Goal: Task Accomplishment & Management: Complete application form

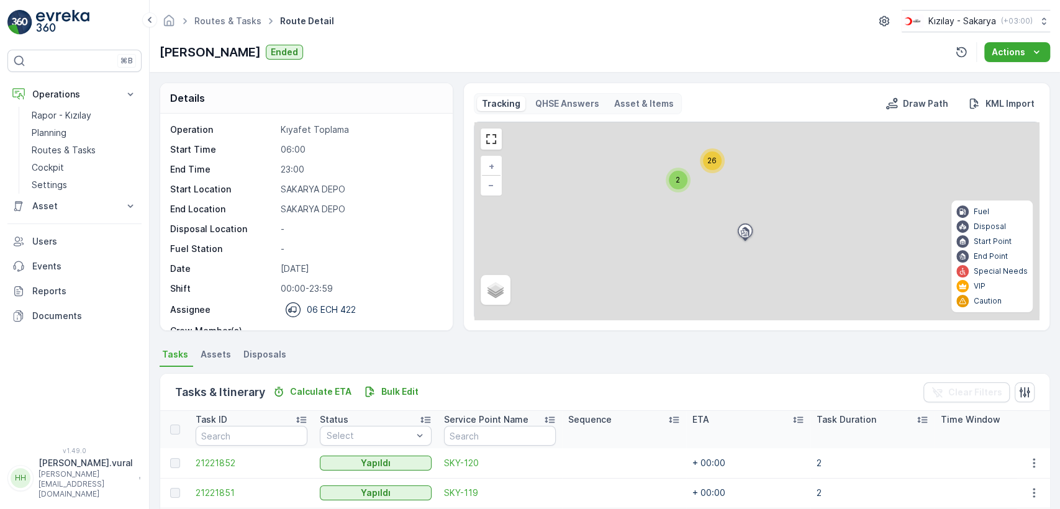
scroll to position [288, 0]
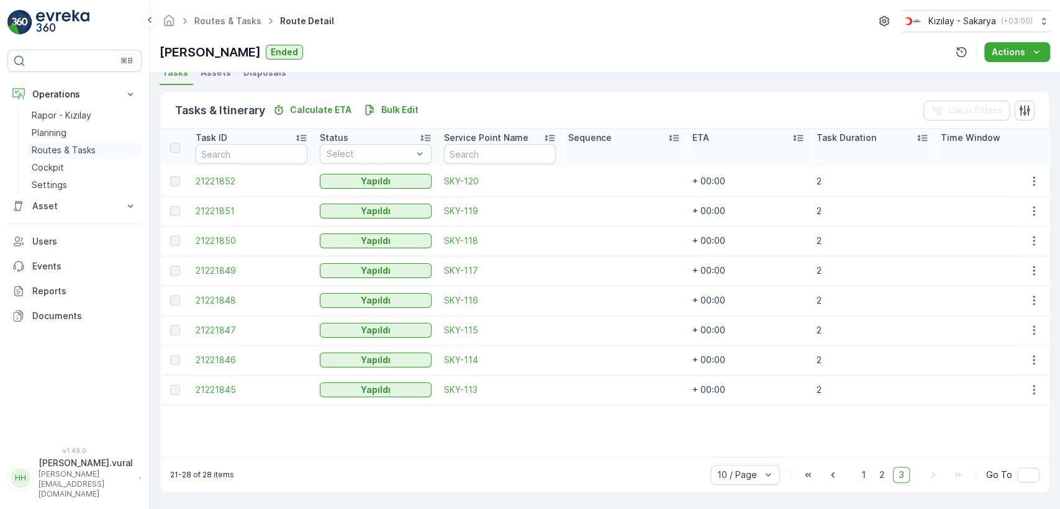
click at [113, 152] on link "Routes & Tasks" at bounding box center [84, 150] width 115 height 17
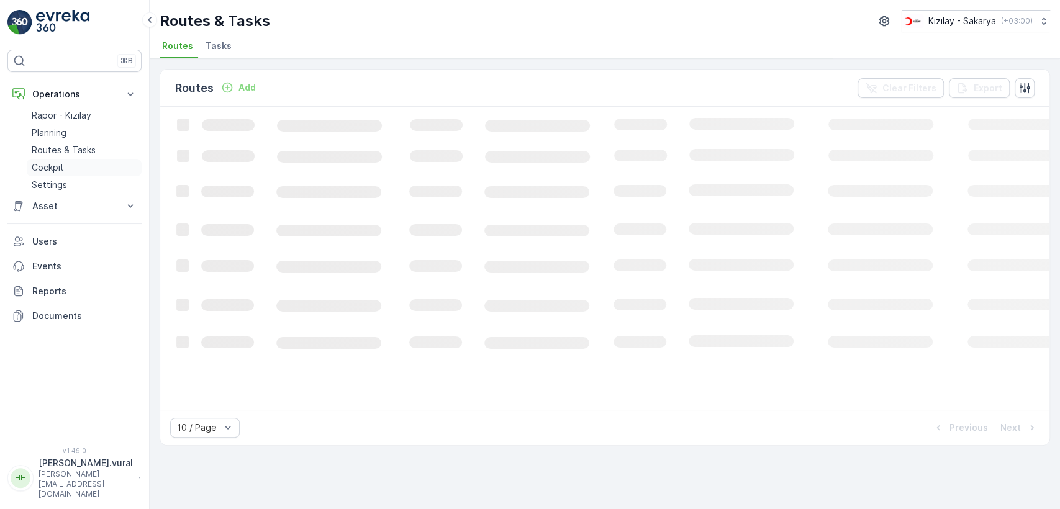
click at [105, 168] on link "Cockpit" at bounding box center [84, 167] width 115 height 17
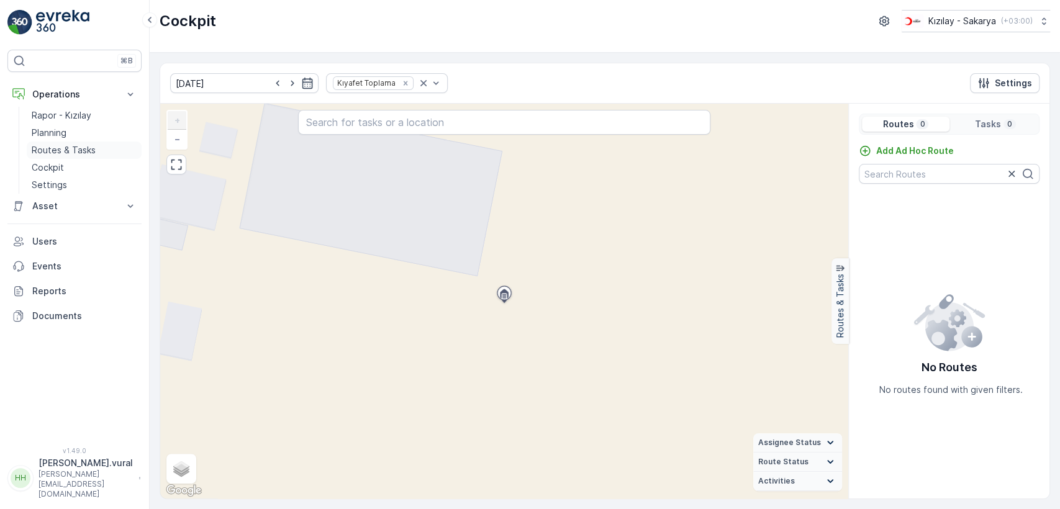
click at [94, 153] on link "Routes & Tasks" at bounding box center [84, 150] width 115 height 17
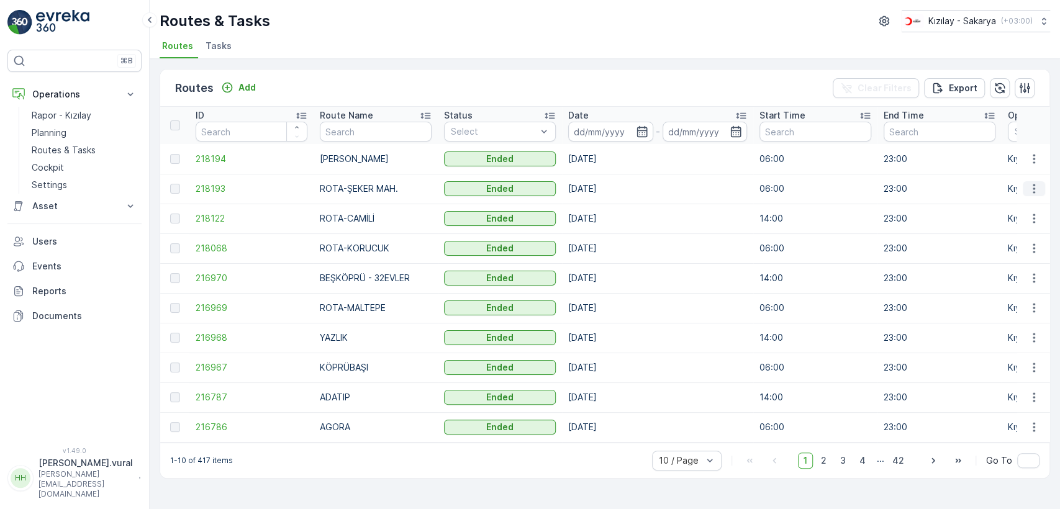
click at [1028, 190] on icon "button" at bounding box center [1034, 189] width 12 height 12
click at [1028, 210] on span "See More Details" at bounding box center [1005, 207] width 72 height 12
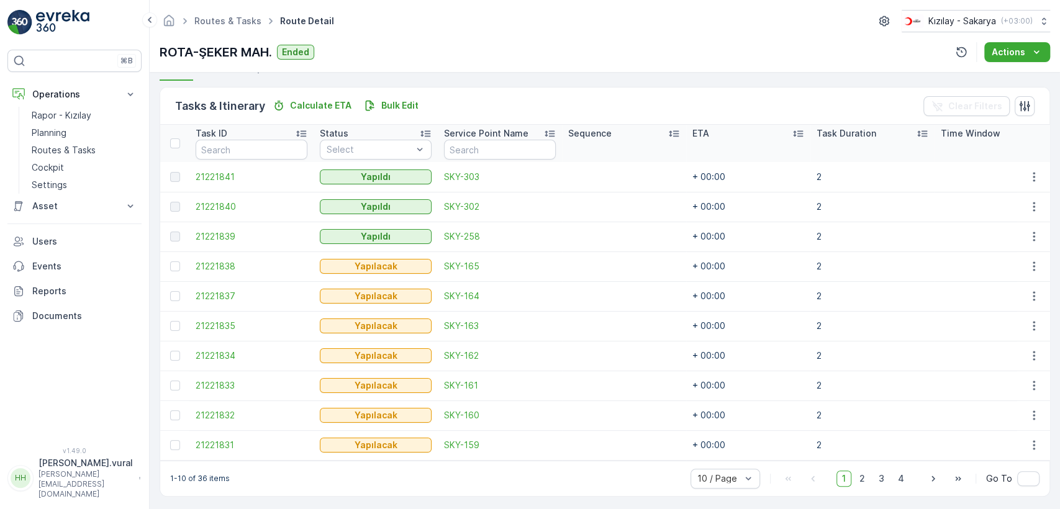
scroll to position [295, 0]
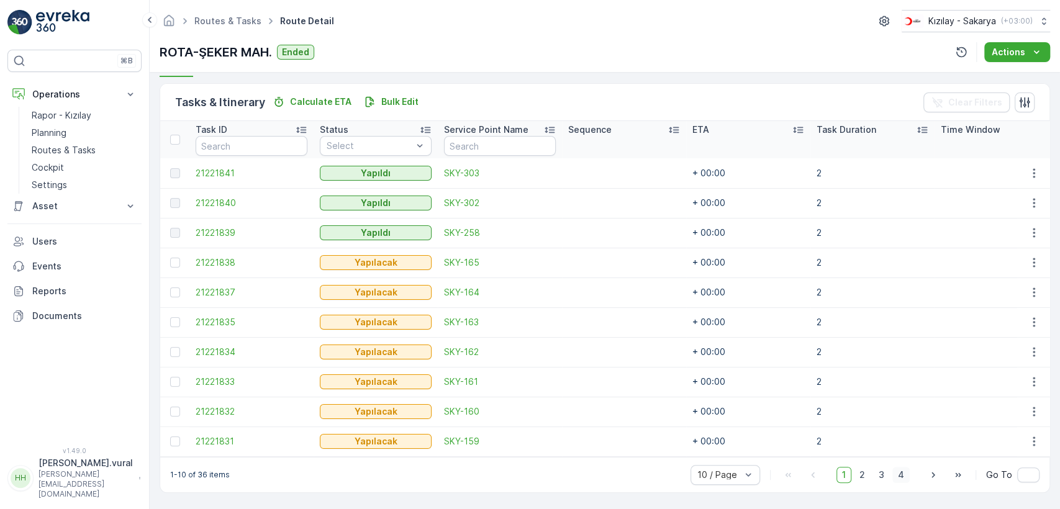
click at [894, 468] on span "4" at bounding box center [900, 475] width 17 height 16
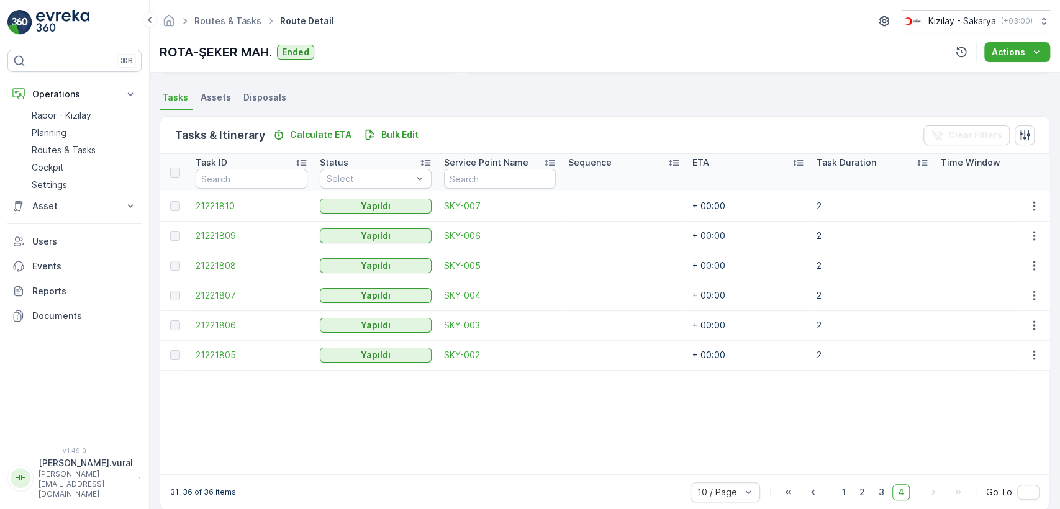
scroll to position [280, 0]
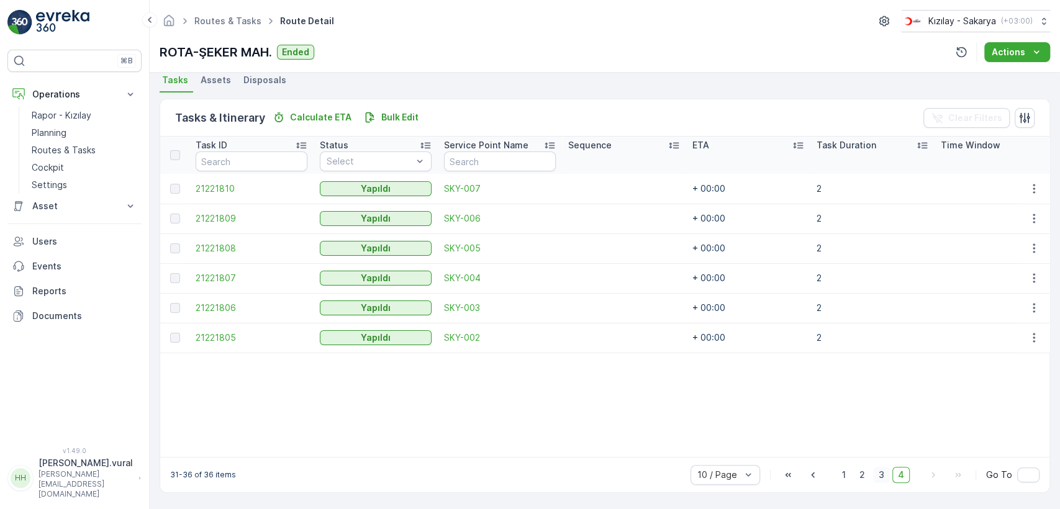
click at [879, 478] on span "3" at bounding box center [881, 475] width 17 height 16
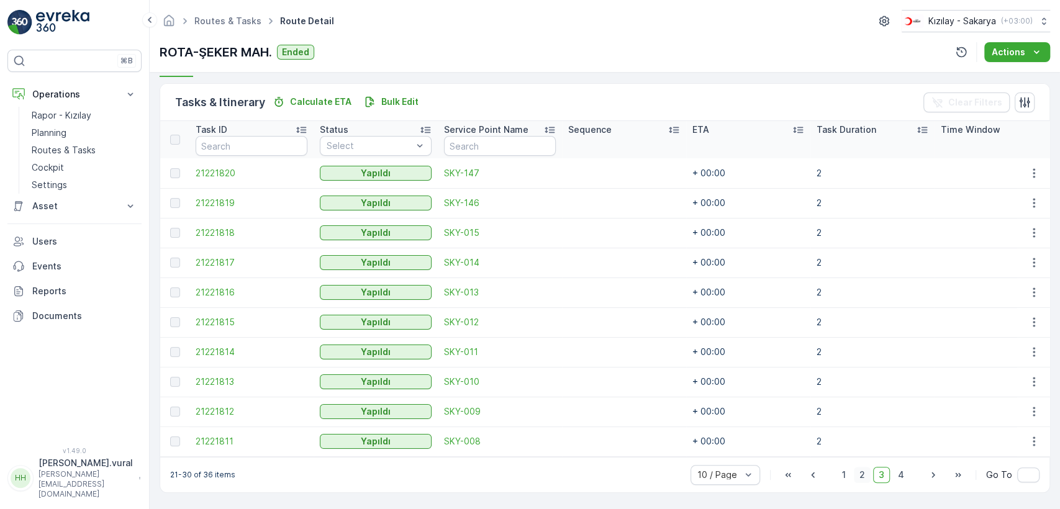
click at [859, 476] on span "2" at bounding box center [862, 475] width 17 height 16
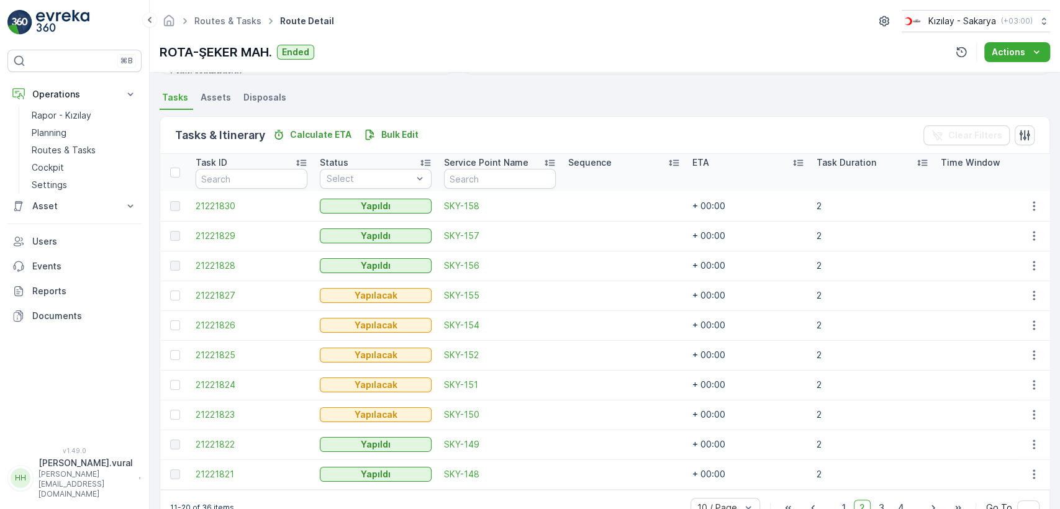
scroll to position [295, 0]
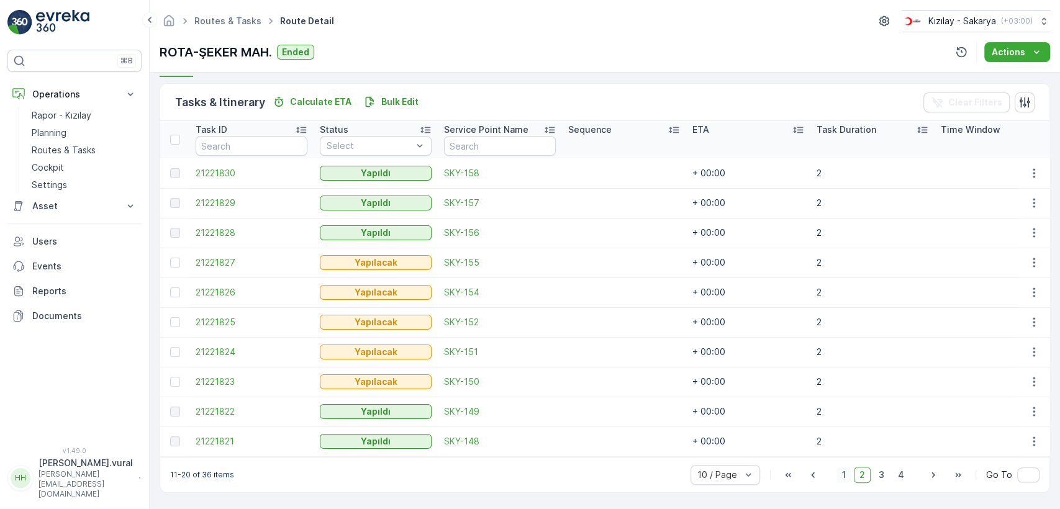
click at [846, 473] on span "1" at bounding box center [843, 475] width 15 height 16
click at [1034, 316] on icon "button" at bounding box center [1034, 322] width 12 height 12
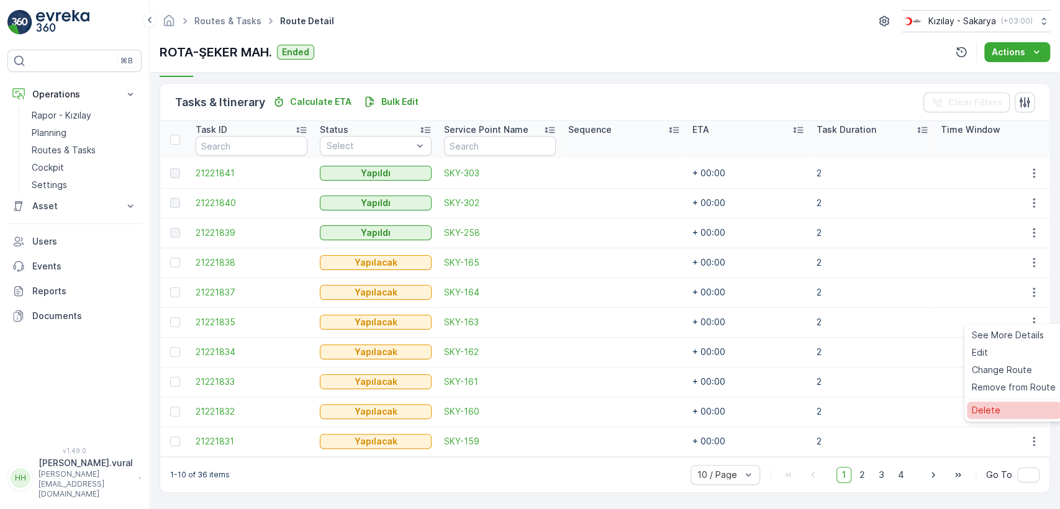
click at [999, 404] on div "Delete" at bounding box center [1014, 410] width 94 height 17
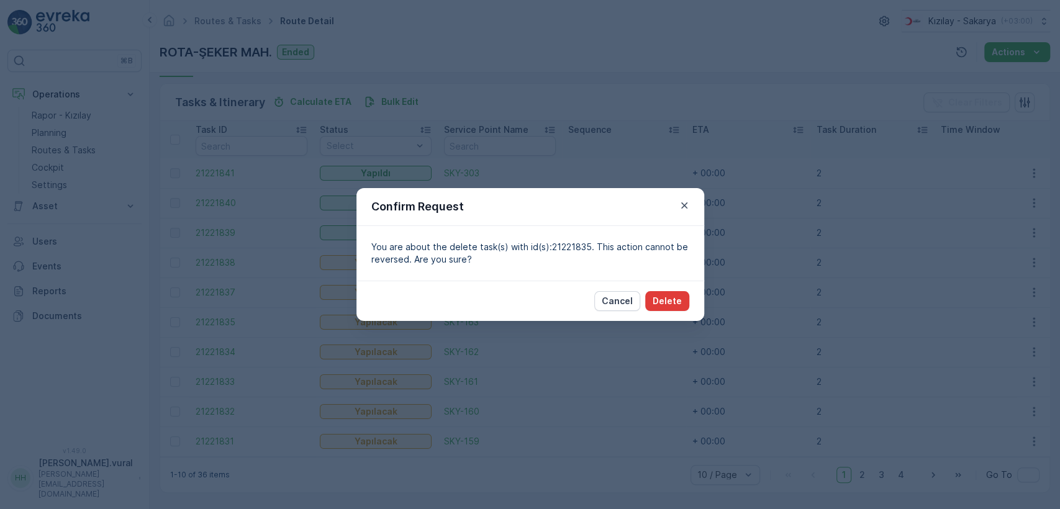
click at [666, 295] on p "Delete" at bounding box center [667, 301] width 29 height 12
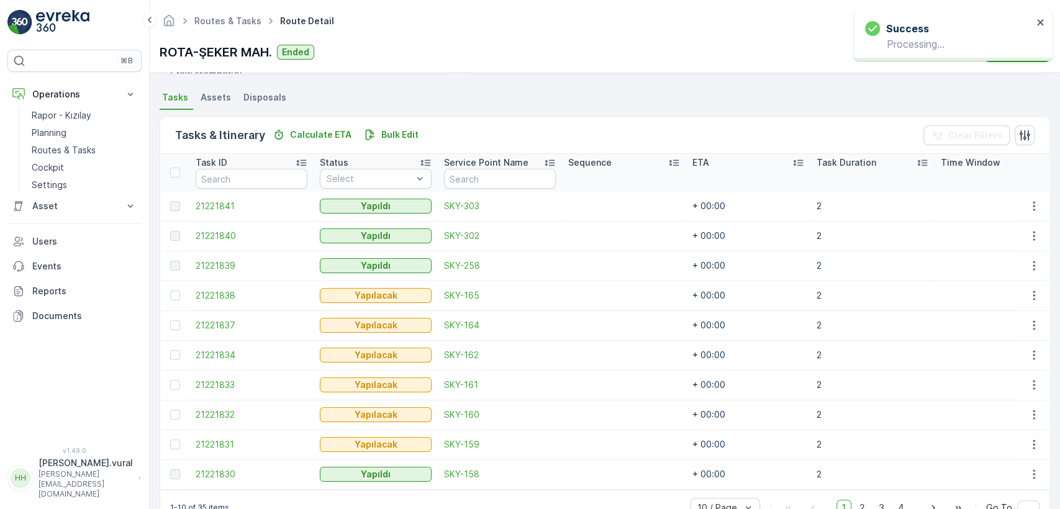
scroll to position [295, 0]
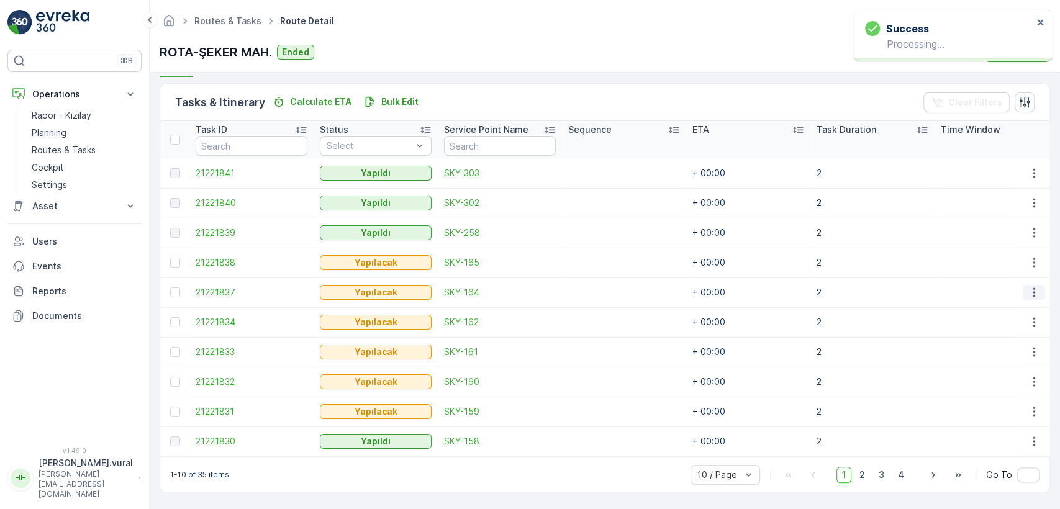
click at [1035, 289] on icon "button" at bounding box center [1034, 292] width 12 height 12
click at [1003, 374] on div "Delete" at bounding box center [1014, 380] width 94 height 17
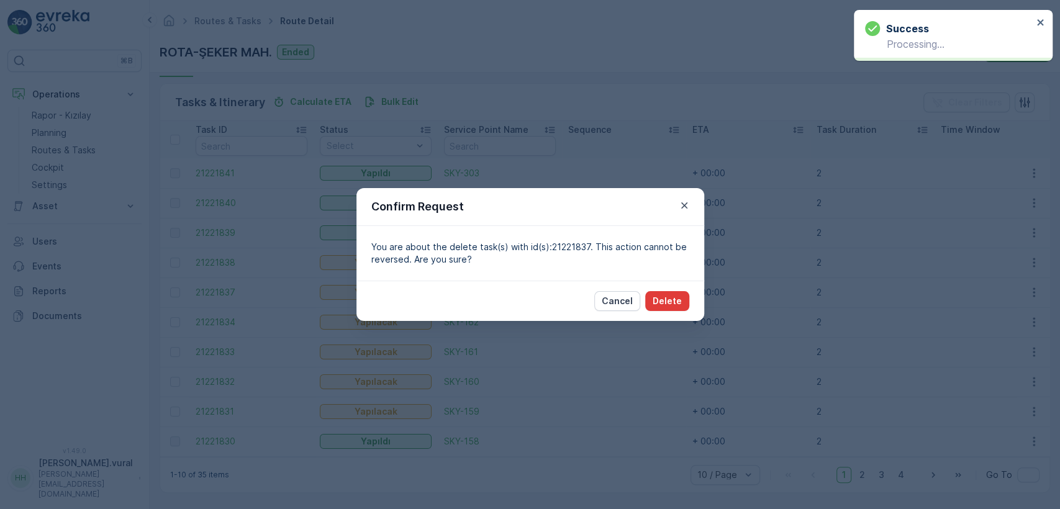
click at [676, 297] on p "Delete" at bounding box center [667, 301] width 29 height 12
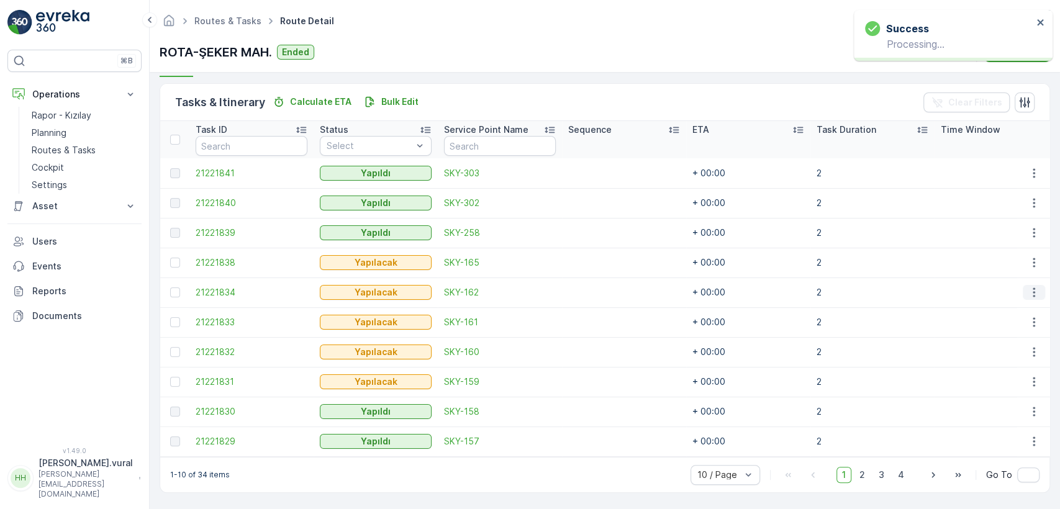
click at [1032, 286] on icon "button" at bounding box center [1034, 292] width 12 height 12
click at [998, 384] on div "Delete" at bounding box center [1014, 380] width 94 height 17
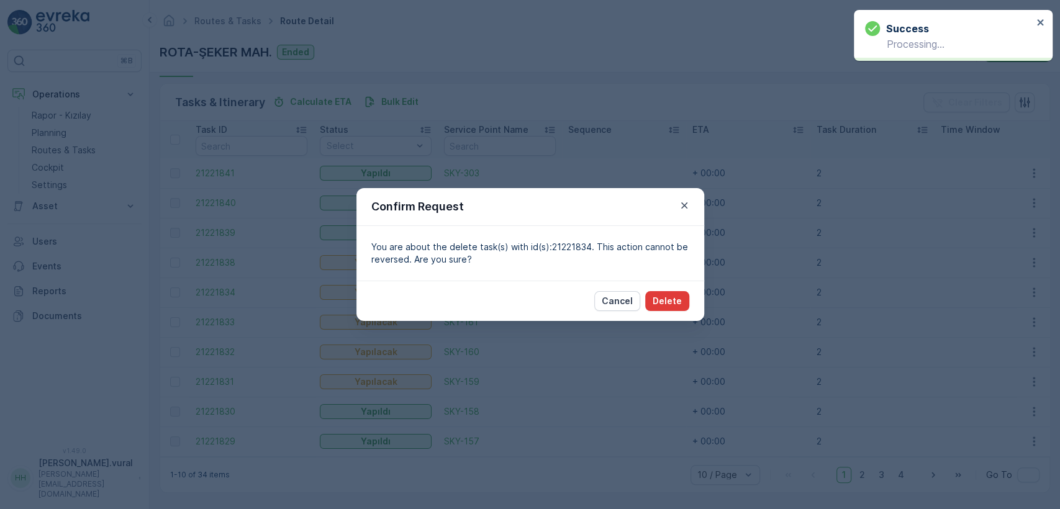
click at [665, 302] on p "Delete" at bounding box center [667, 301] width 29 height 12
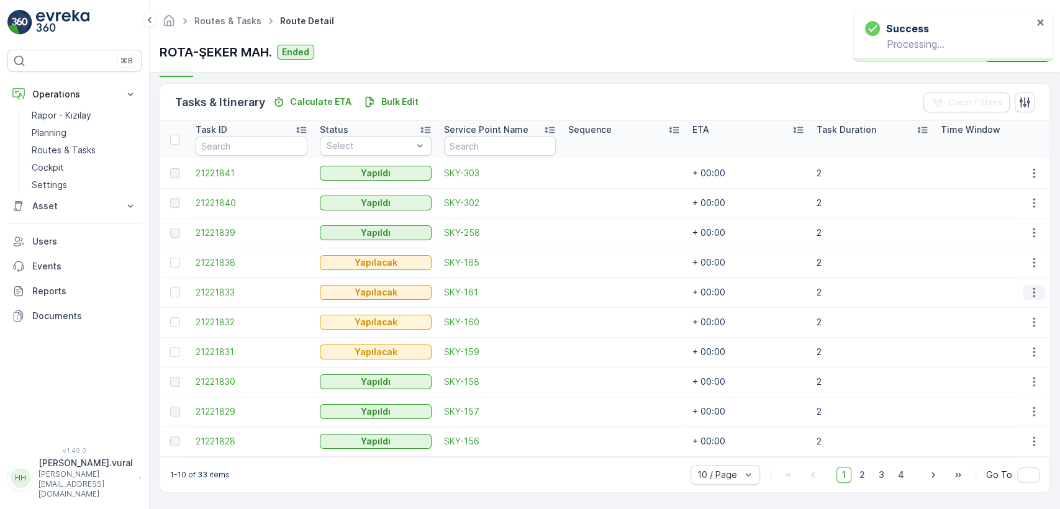
click at [1028, 288] on icon "button" at bounding box center [1034, 292] width 12 height 12
click at [1013, 374] on div "Delete" at bounding box center [1014, 380] width 94 height 17
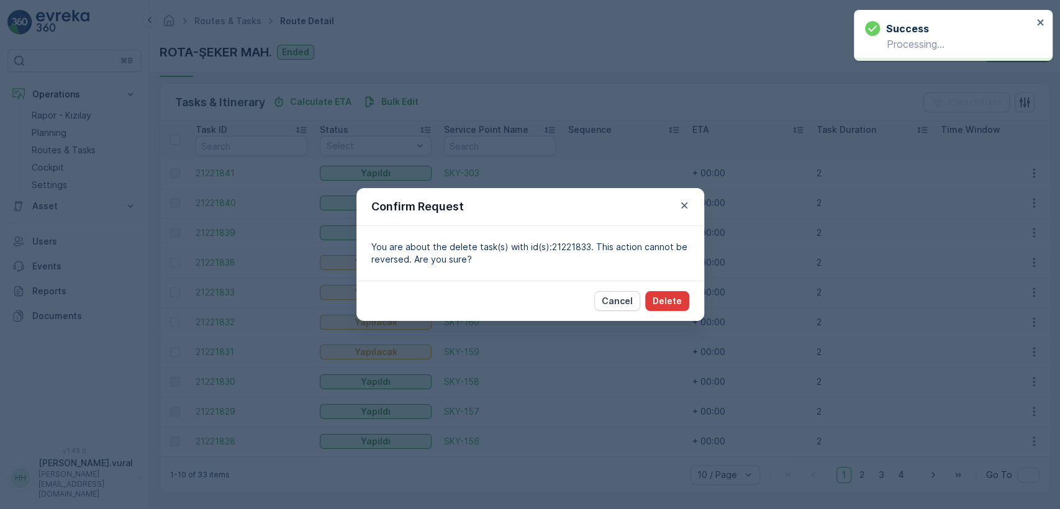
click at [682, 299] on button "Delete" at bounding box center [667, 301] width 44 height 20
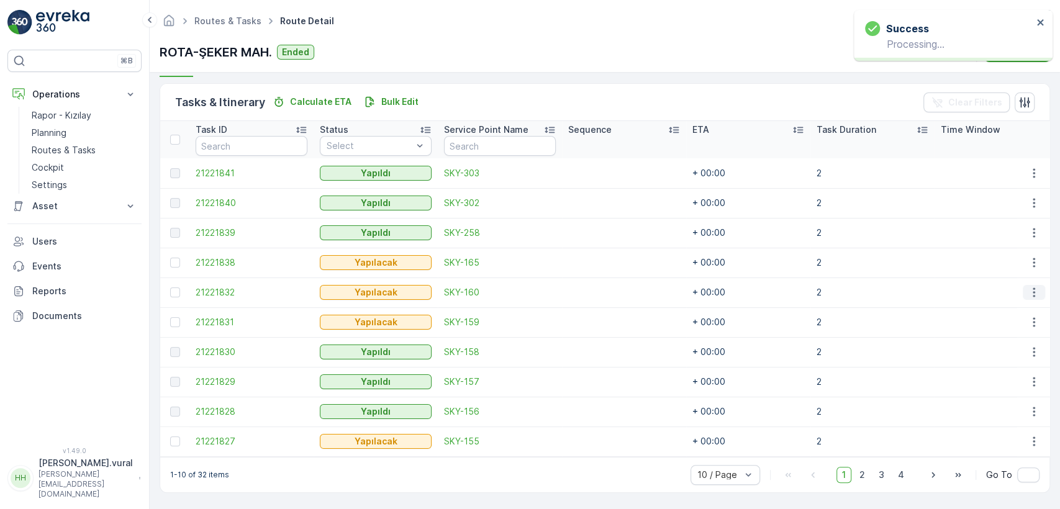
click at [1034, 286] on icon "button" at bounding box center [1034, 292] width 12 height 12
click at [997, 372] on div "Delete" at bounding box center [1014, 380] width 94 height 17
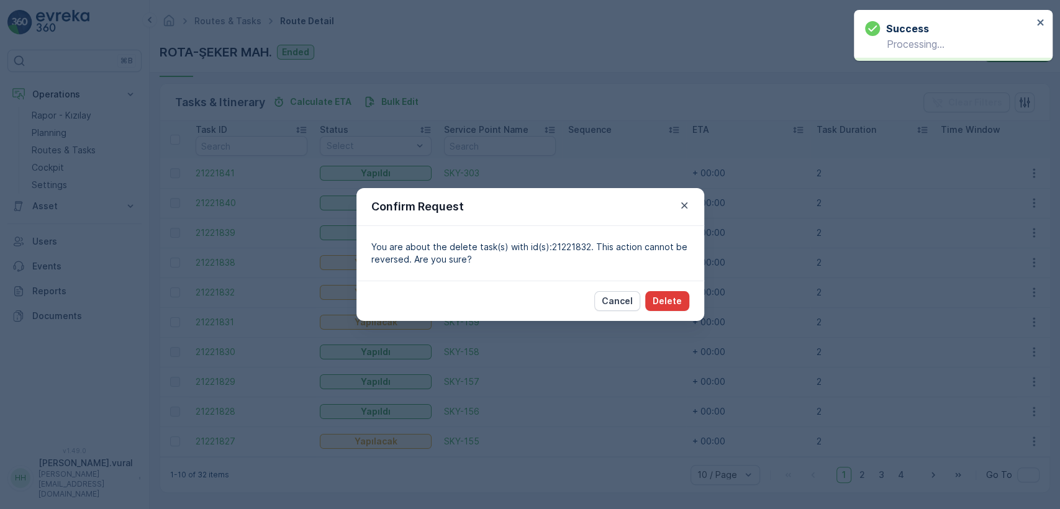
click at [681, 301] on p "Delete" at bounding box center [667, 301] width 29 height 12
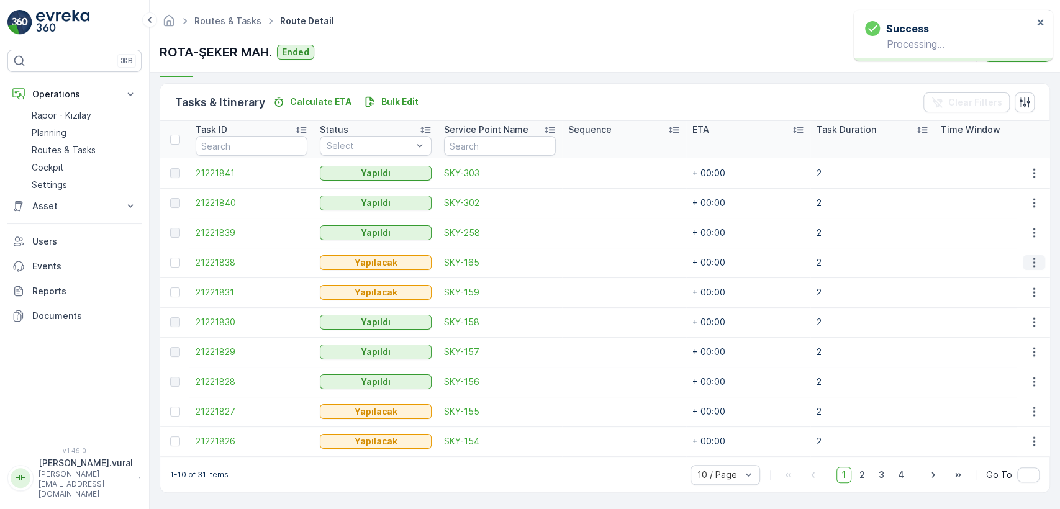
click at [1028, 256] on icon "button" at bounding box center [1034, 262] width 12 height 12
click at [991, 352] on span "Delete" at bounding box center [986, 351] width 29 height 12
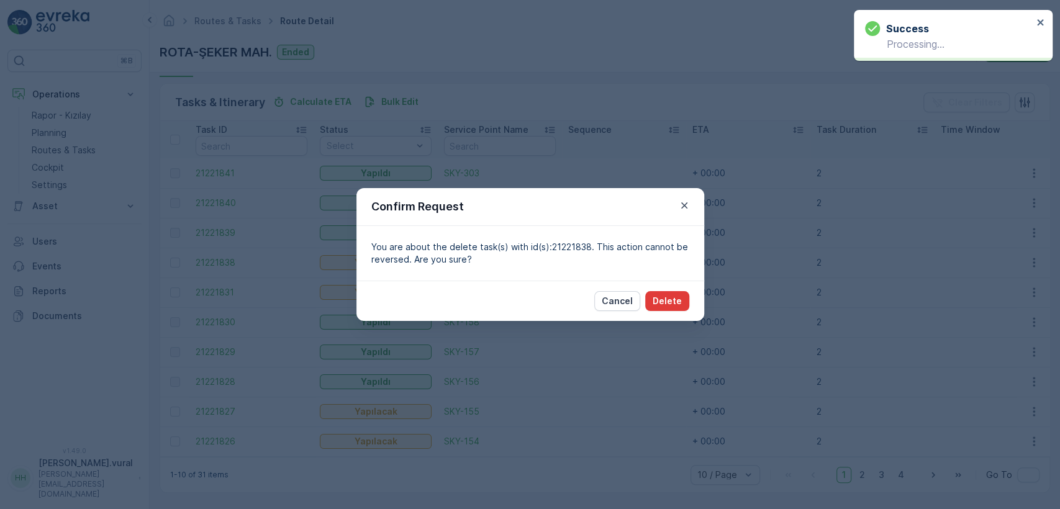
click at [678, 304] on p "Delete" at bounding box center [667, 301] width 29 height 12
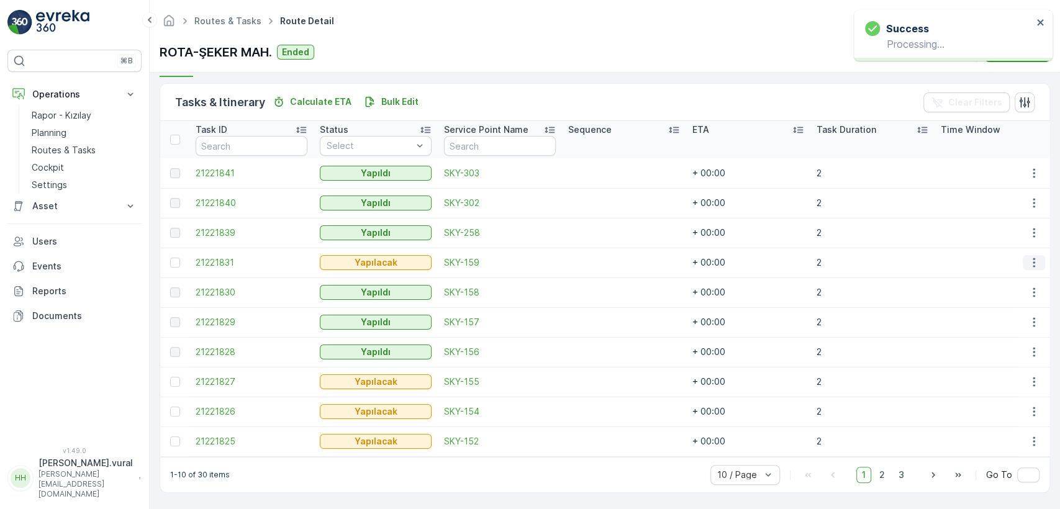
click at [1031, 258] on icon "button" at bounding box center [1034, 262] width 12 height 12
click at [989, 343] on div "Delete" at bounding box center [1014, 350] width 94 height 17
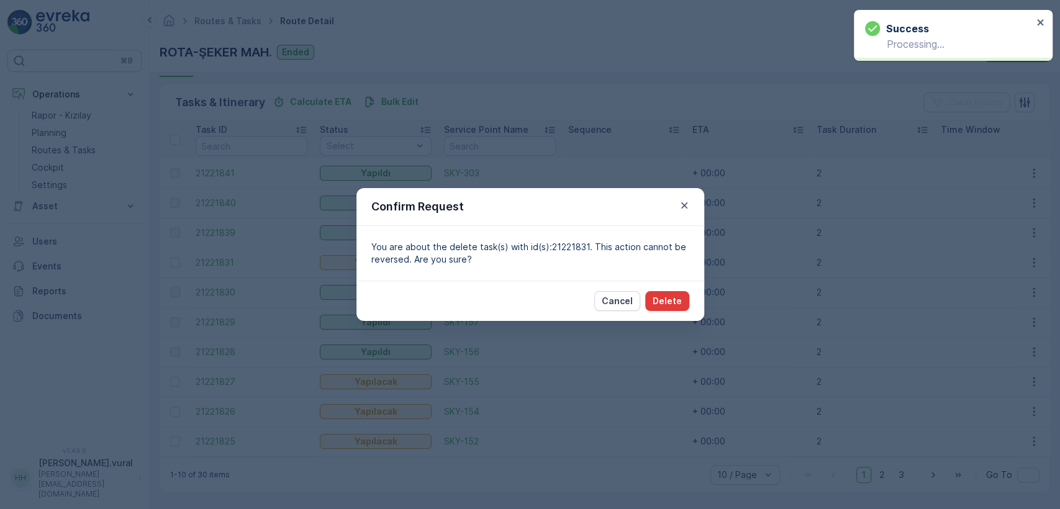
click at [678, 297] on p "Delete" at bounding box center [667, 301] width 29 height 12
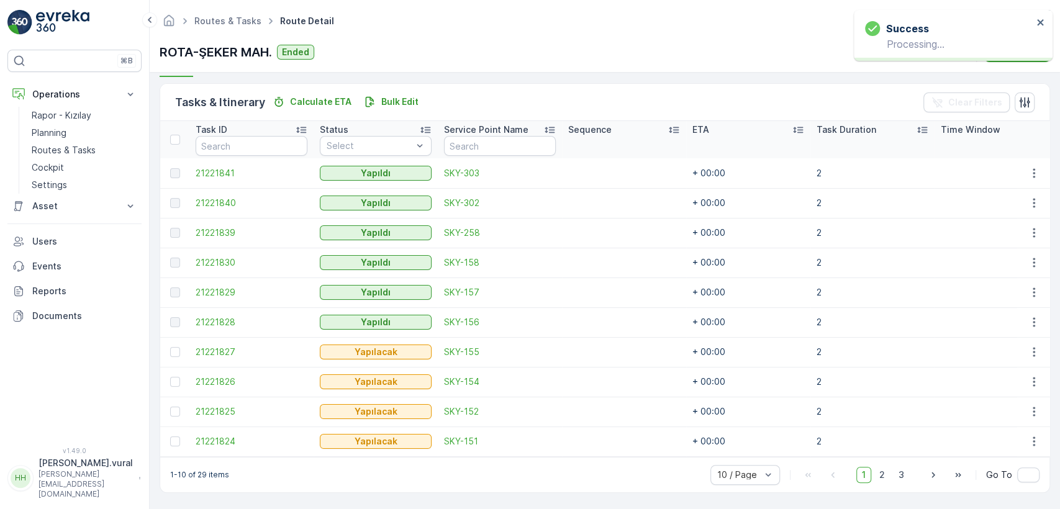
click at [1023, 397] on td at bounding box center [1034, 412] width 34 height 30
click at [1030, 407] on icon "button" at bounding box center [1034, 412] width 12 height 12
click at [981, 381] on span "Delete" at bounding box center [986, 387] width 29 height 12
click at [1032, 406] on icon "button" at bounding box center [1034, 412] width 12 height 12
click at [994, 390] on span "Delete" at bounding box center [986, 387] width 29 height 12
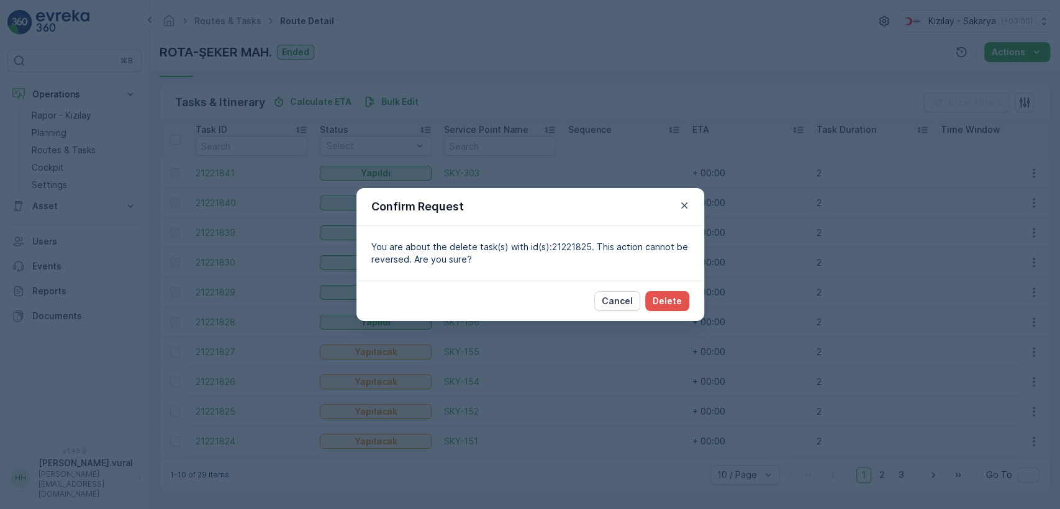
click at [689, 305] on div "Cancel Delete" at bounding box center [530, 301] width 348 height 40
click at [676, 301] on p "Delete" at bounding box center [667, 301] width 29 height 12
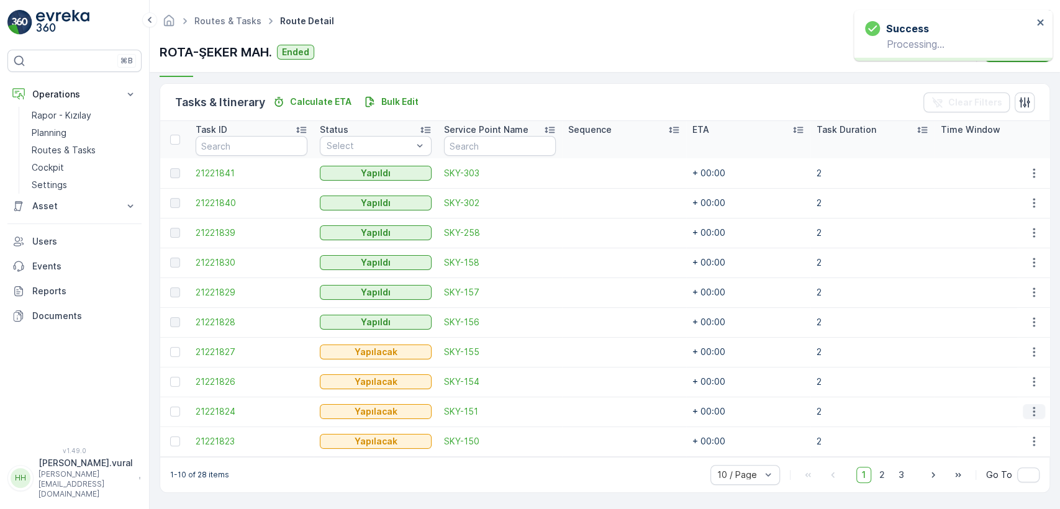
click at [1023, 404] on button "button" at bounding box center [1034, 411] width 22 height 15
click at [1008, 393] on div "Delete" at bounding box center [1014, 387] width 94 height 17
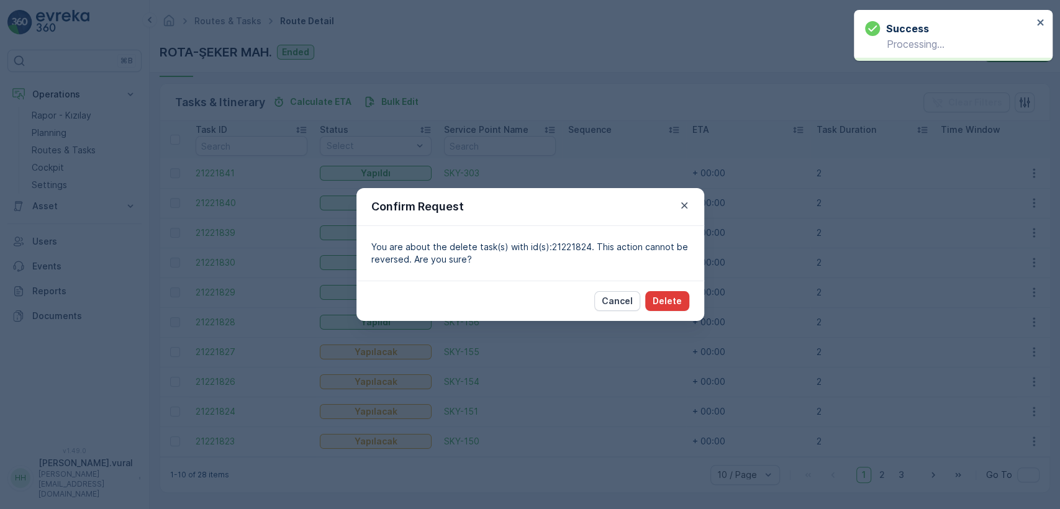
click at [686, 300] on button "Delete" at bounding box center [667, 301] width 44 height 20
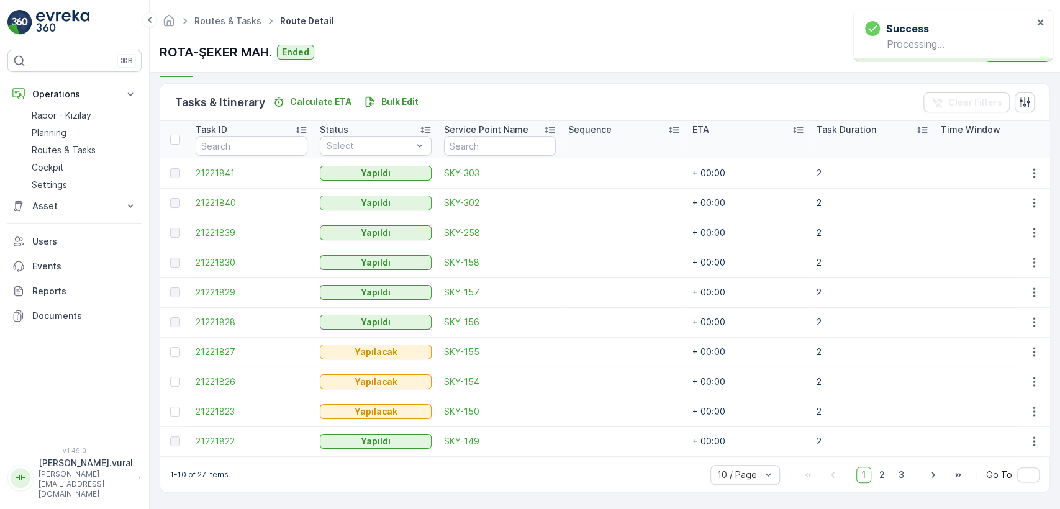
click at [1031, 384] on td at bounding box center [1034, 382] width 34 height 30
click at [1028, 381] on icon "button" at bounding box center [1034, 382] width 12 height 12
click at [996, 468] on span "Delete" at bounding box center [986, 470] width 29 height 12
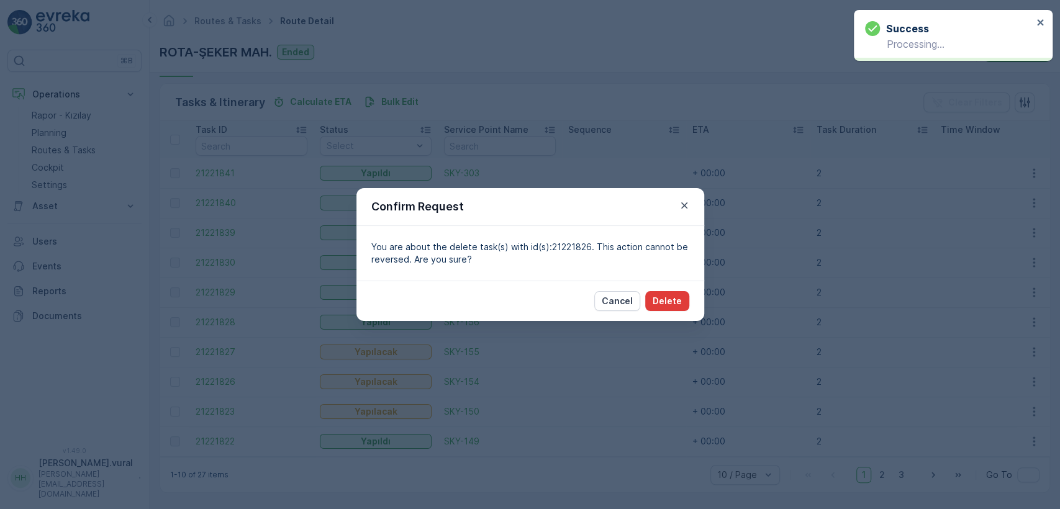
click at [686, 307] on button "Delete" at bounding box center [667, 301] width 44 height 20
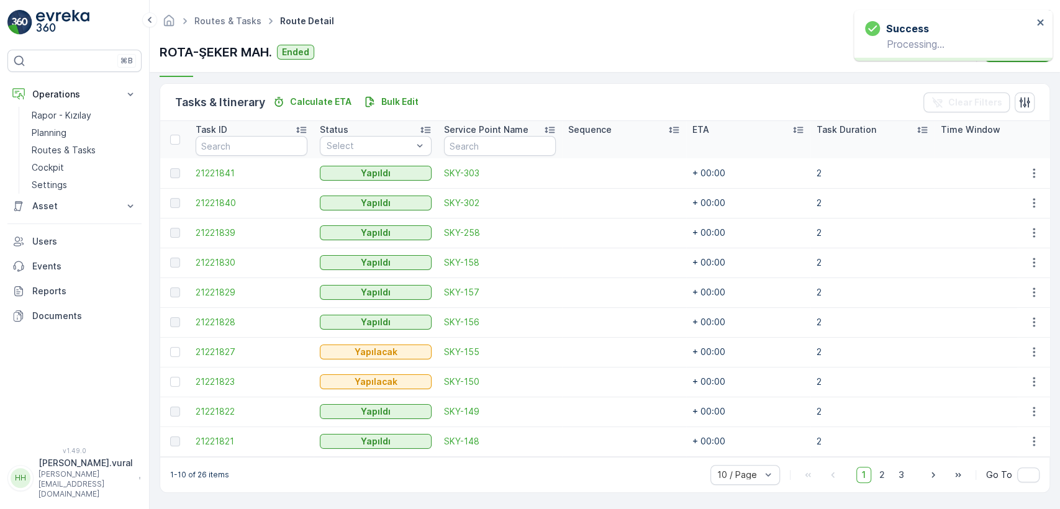
click at [1030, 354] on td at bounding box center [1034, 352] width 34 height 30
click at [1029, 349] on icon "button" at bounding box center [1034, 352] width 12 height 12
click at [979, 430] on ul "See More Details Edit Change Route Remove from Route [GEOGRAPHIC_DATA]" at bounding box center [1013, 402] width 99 height 97
click at [982, 436] on span "Delete" at bounding box center [986, 440] width 29 height 12
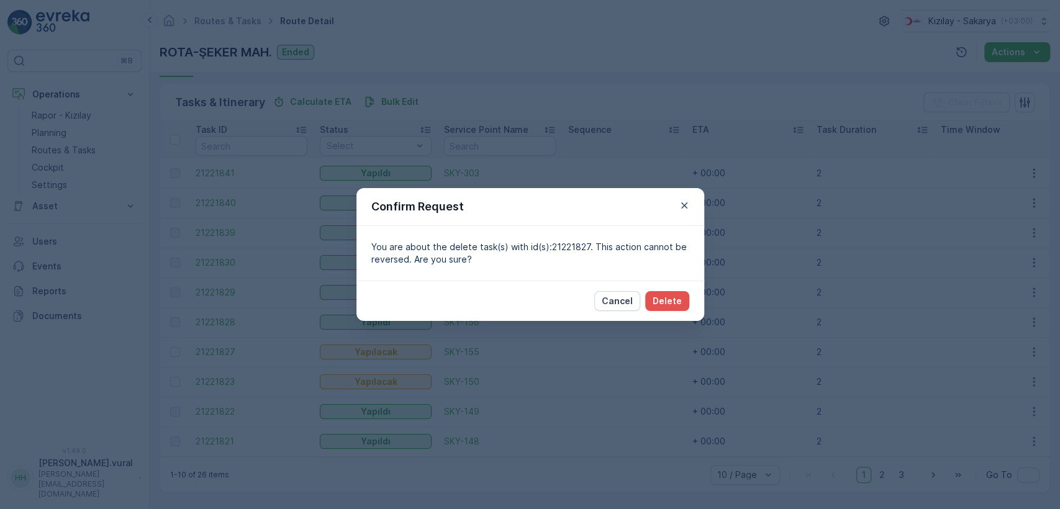
click at [665, 289] on div "Cancel Delete" at bounding box center [530, 301] width 348 height 40
click at [666, 297] on p "Delete" at bounding box center [667, 301] width 29 height 12
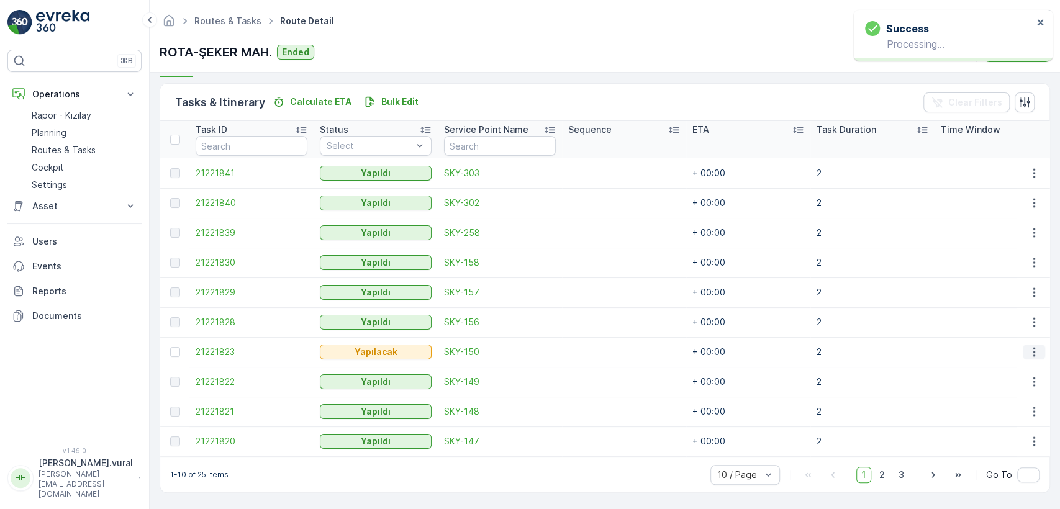
click at [1028, 346] on icon "button" at bounding box center [1034, 352] width 12 height 12
click at [997, 438] on span "Delete" at bounding box center [986, 440] width 29 height 12
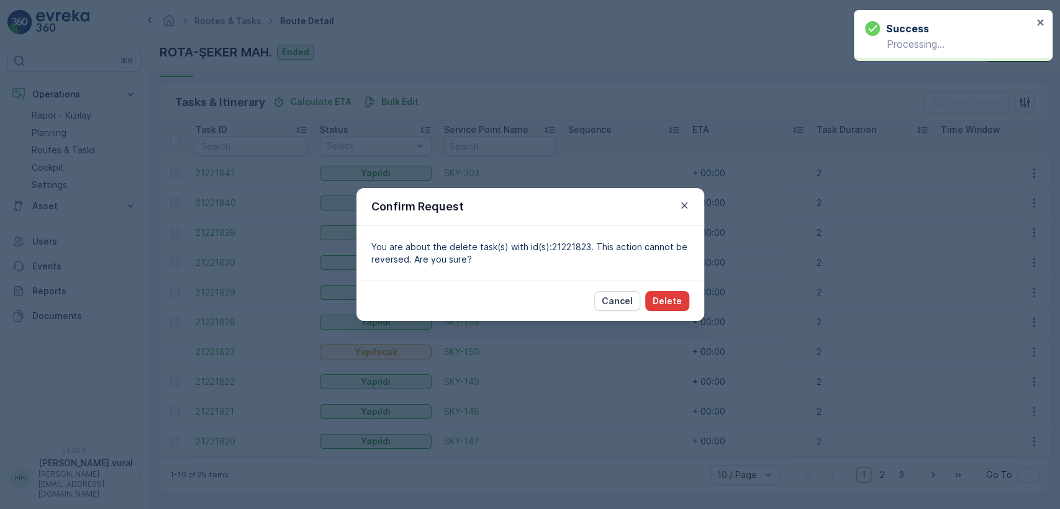
click at [654, 291] on button "Delete" at bounding box center [667, 301] width 44 height 20
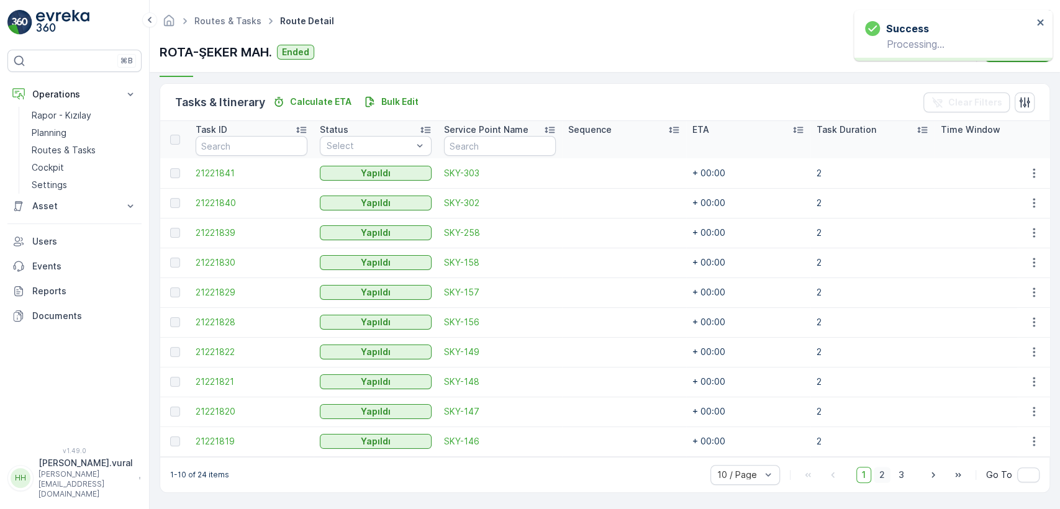
click at [879, 468] on span "2" at bounding box center [882, 475] width 17 height 16
click at [893, 476] on span "3" at bounding box center [901, 475] width 17 height 16
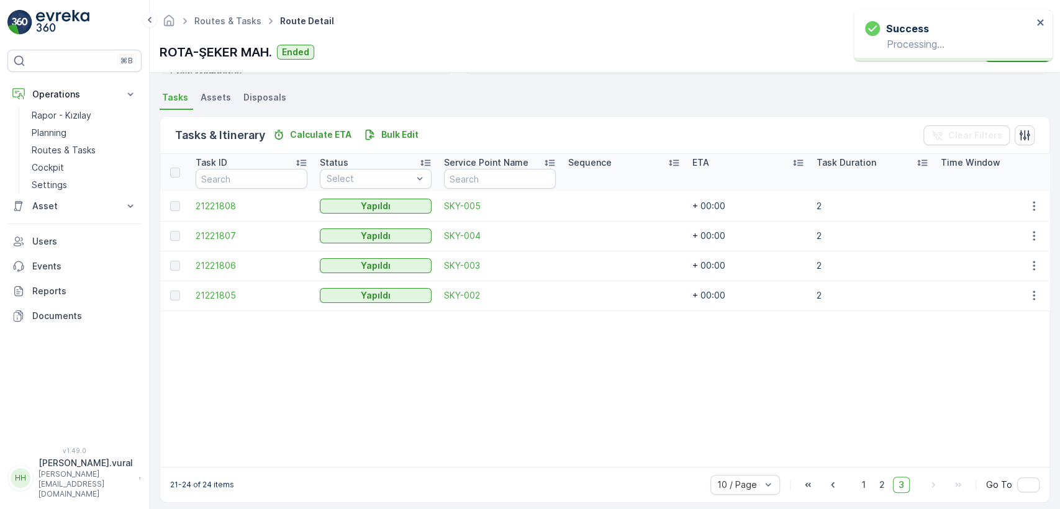
scroll to position [273, 0]
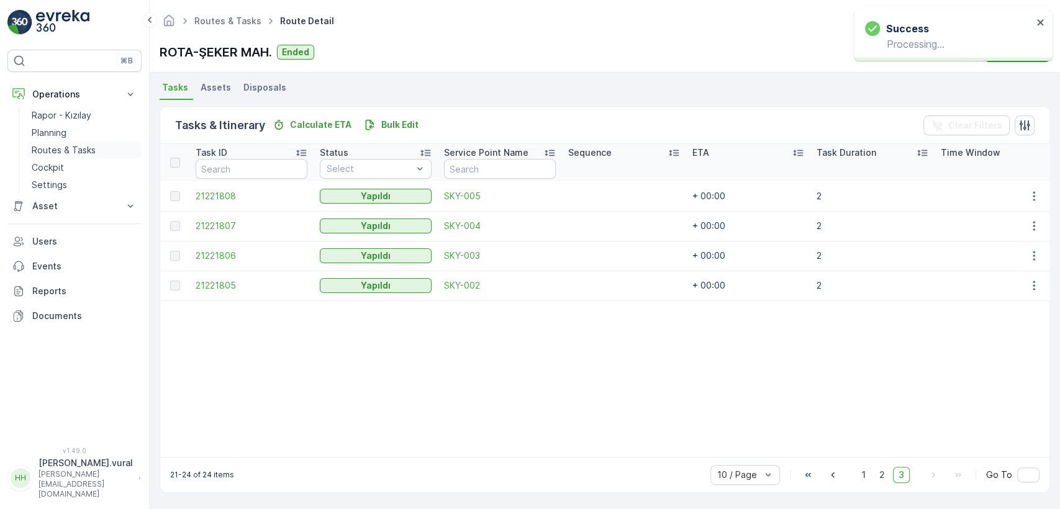
click at [92, 153] on p "Routes & Tasks" at bounding box center [64, 150] width 64 height 12
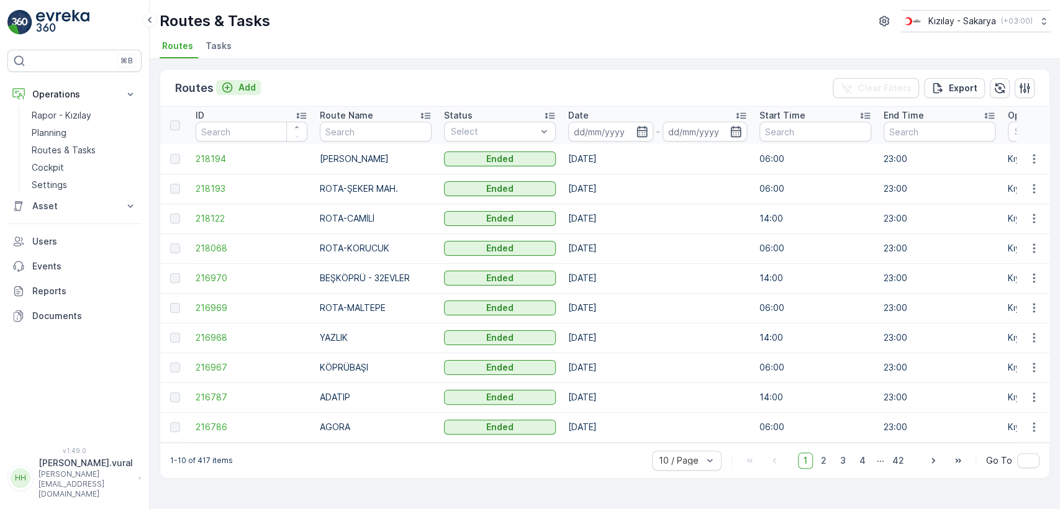
click at [242, 84] on p "Add" at bounding box center [246, 87] width 17 height 12
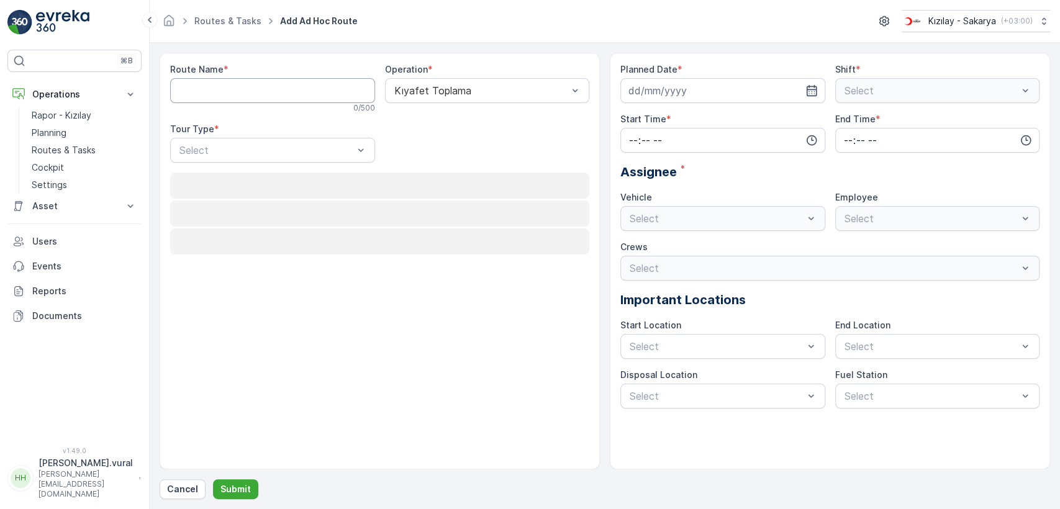
click at [264, 93] on Name "Route Name" at bounding box center [272, 90] width 205 height 25
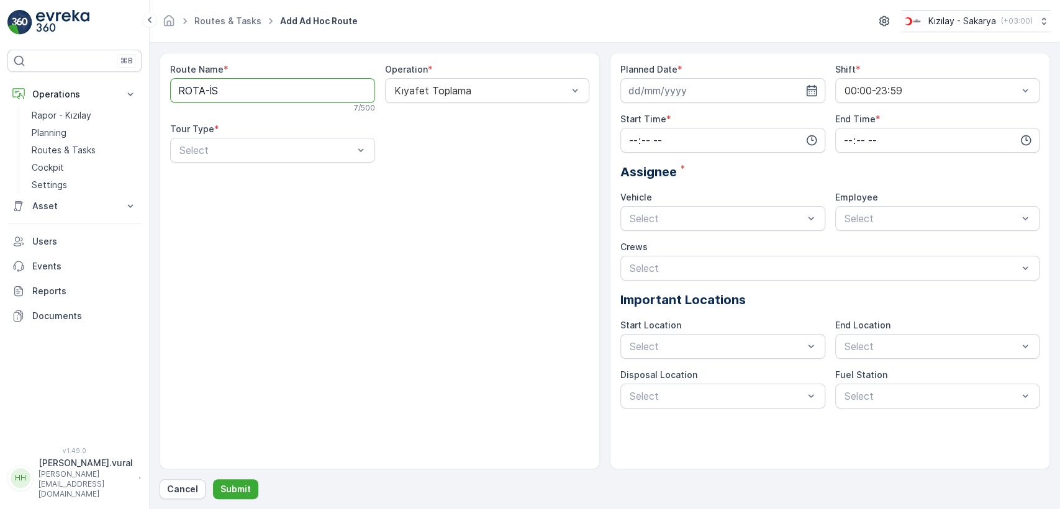
type Name "ROTA-İSTİKLAL M."
click at [282, 145] on div at bounding box center [266, 150] width 176 height 11
click at [248, 178] on div "Static" at bounding box center [273, 180] width 190 height 11
click at [405, 160] on div "Select" at bounding box center [487, 150] width 205 height 25
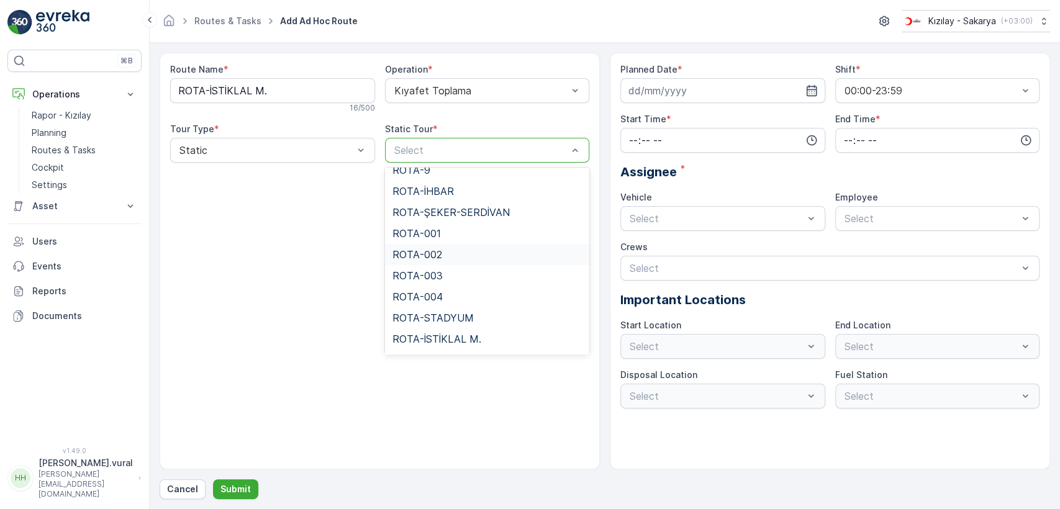
scroll to position [276, 0]
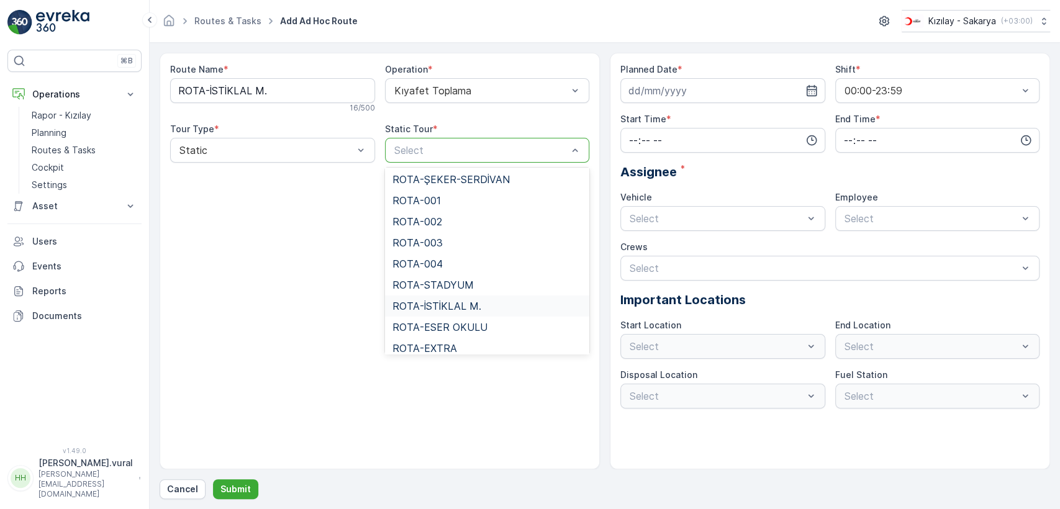
click at [467, 305] on span "ROTA-İSTİKLAL M." at bounding box center [436, 306] width 89 height 11
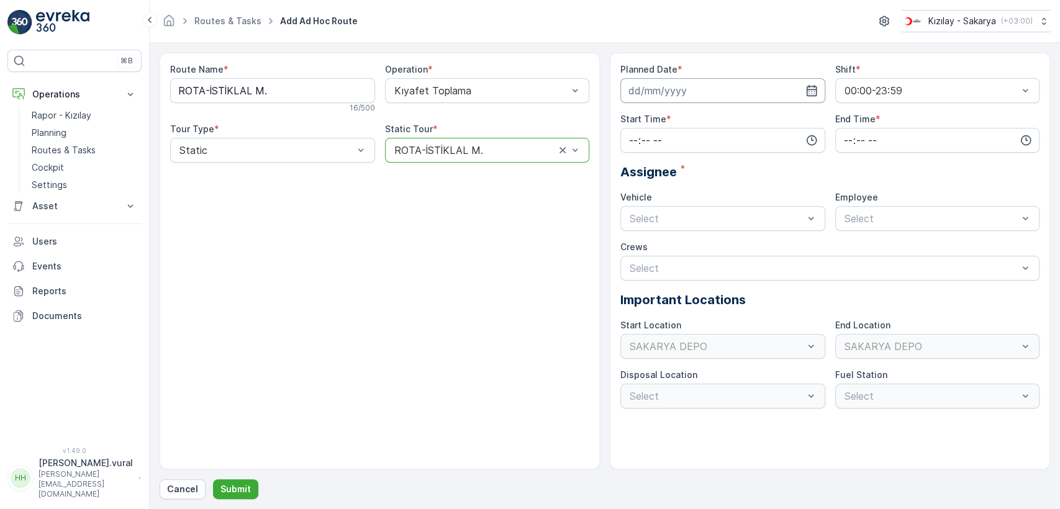
click at [726, 93] on input at bounding box center [722, 90] width 205 height 25
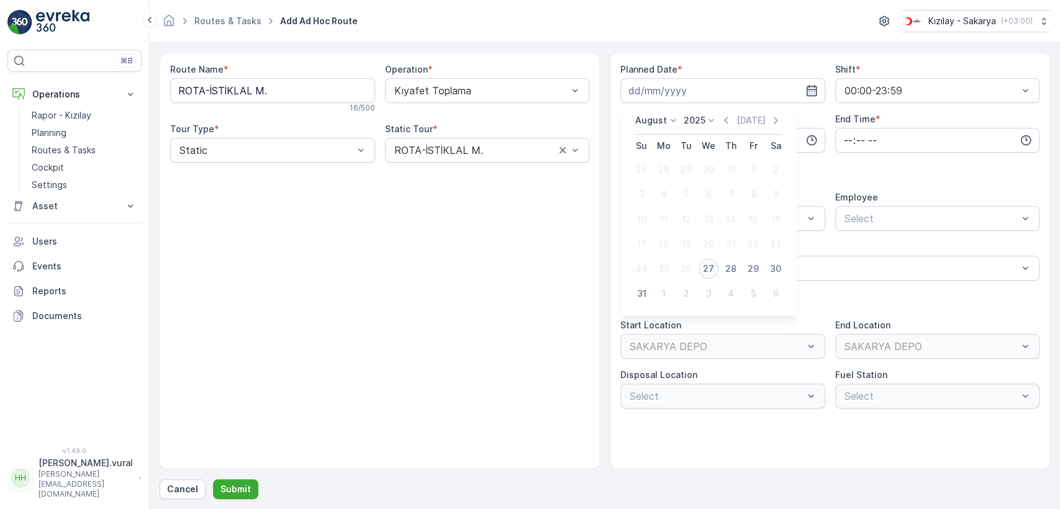
click at [707, 267] on div "27" at bounding box center [709, 269] width 20 height 20
type input "[DATE]"
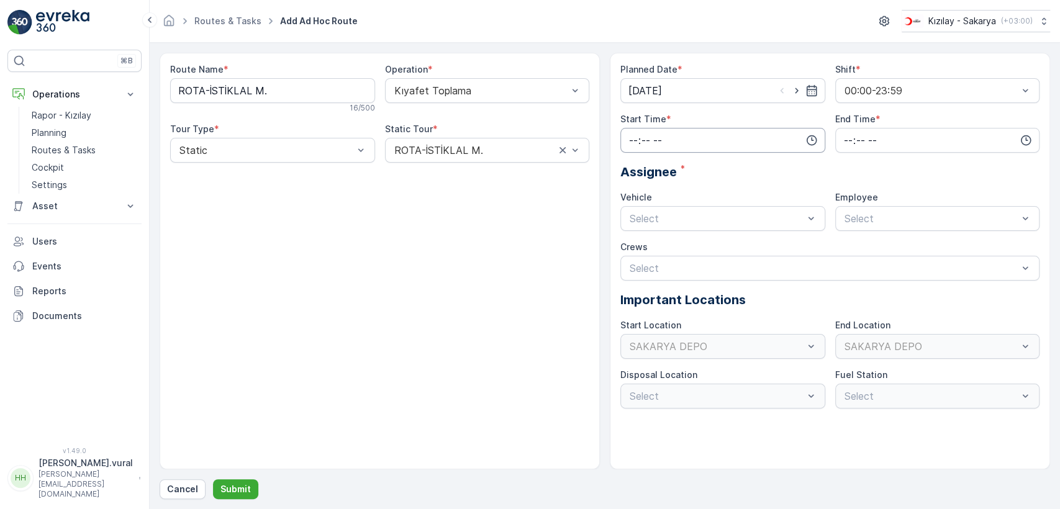
click at [650, 144] on input "time" at bounding box center [722, 140] width 205 height 25
click at [635, 261] on span "06" at bounding box center [633, 266] width 11 height 12
type input "06:00"
click at [862, 146] on input "time" at bounding box center [937, 140] width 205 height 25
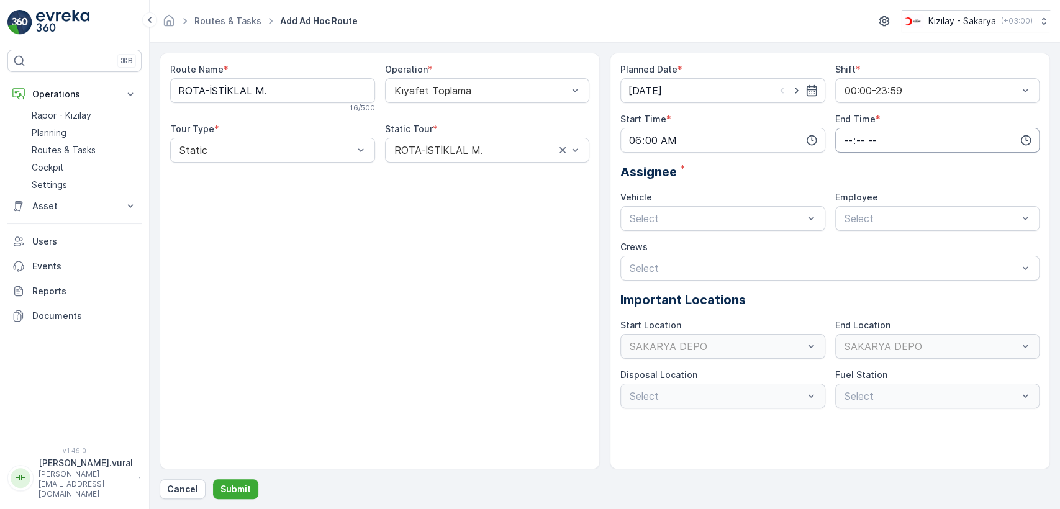
click at [861, 146] on input "time" at bounding box center [937, 140] width 205 height 25
click at [845, 262] on span "23" at bounding box center [848, 266] width 10 height 12
type input "23:00"
click at [712, 215] on div at bounding box center [716, 218] width 176 height 11
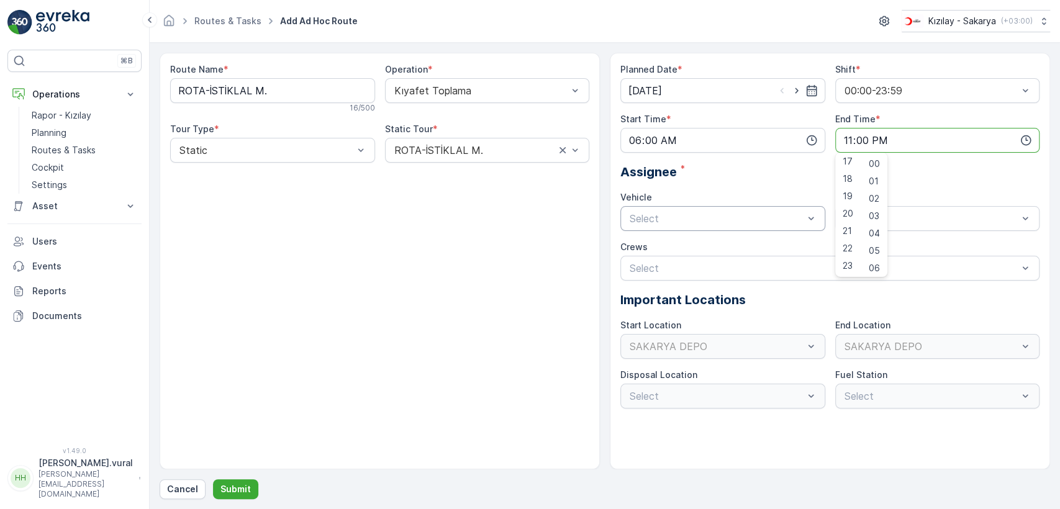
click at [712, 215] on div at bounding box center [716, 218] width 176 height 11
click at [673, 223] on div at bounding box center [716, 218] width 176 height 11
click at [667, 265] on span "06 ECH 422" at bounding box center [656, 270] width 57 height 11
click at [848, 217] on div at bounding box center [931, 218] width 176 height 11
click at [859, 248] on span "06ECH422" at bounding box center [868, 248] width 50 height 11
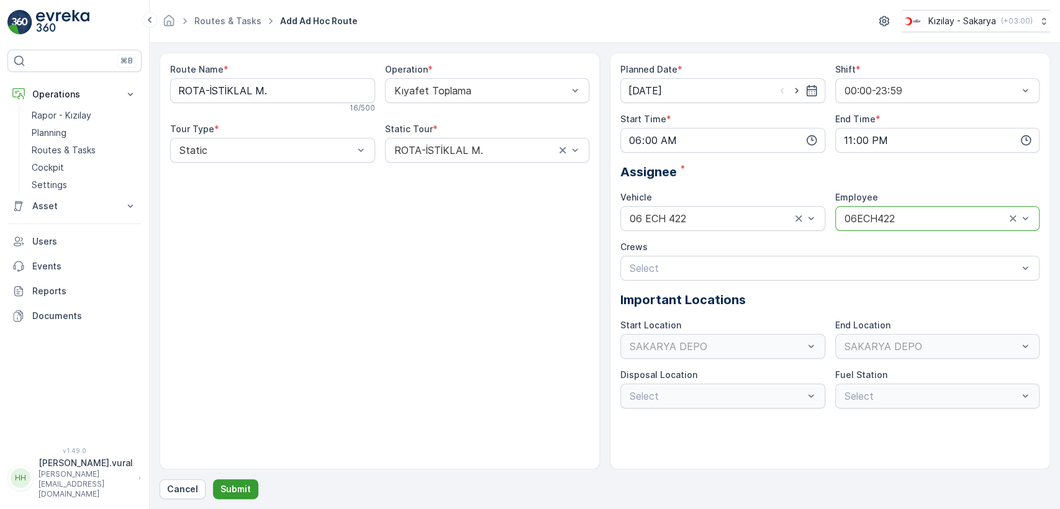
click at [242, 493] on p "Submit" at bounding box center [235, 489] width 30 height 12
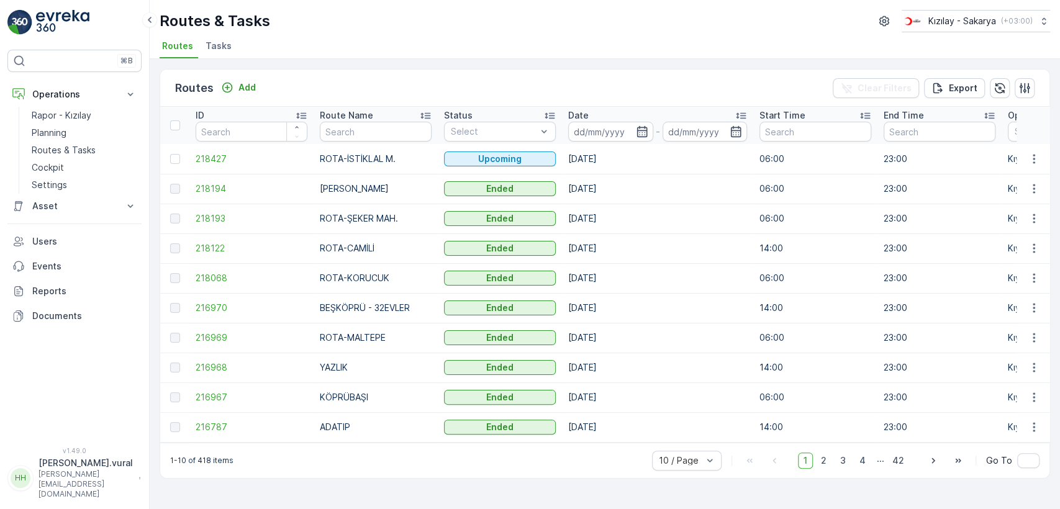
click at [103, 503] on div "⌘B Operations Rapor - Kızılay Planning Routes & Tasks Cockpit Settings Asset As…" at bounding box center [75, 254] width 150 height 509
click at [103, 496] on p "[PERSON_NAME][EMAIL_ADDRESS][DOMAIN_NAME]" at bounding box center [86, 484] width 94 height 30
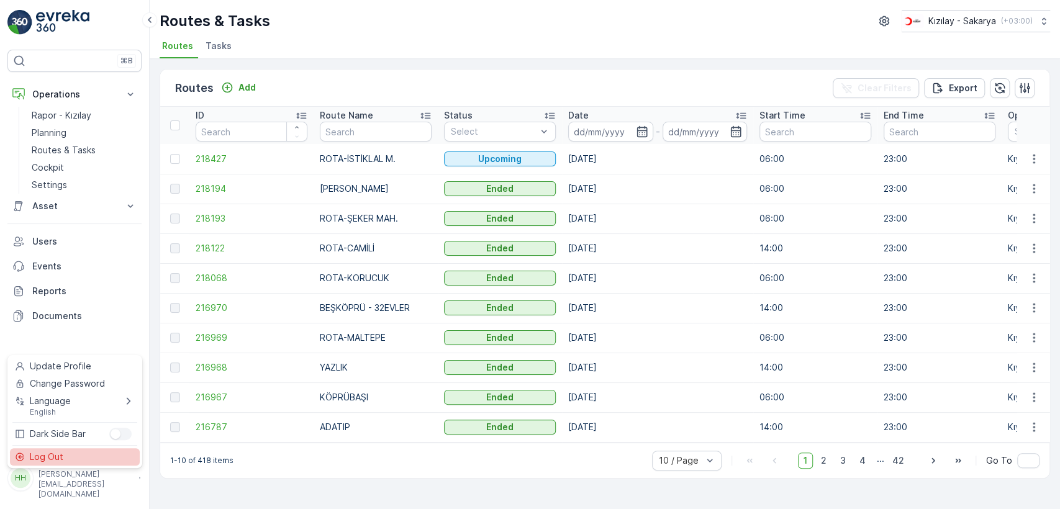
click at [93, 460] on div "Log Out" at bounding box center [75, 456] width 130 height 17
click at [93, 460] on div "⌘B Operations Rapor - Kızılay Planning Routes & Tasks Cockpit Settings Asset As…" at bounding box center [75, 254] width 150 height 509
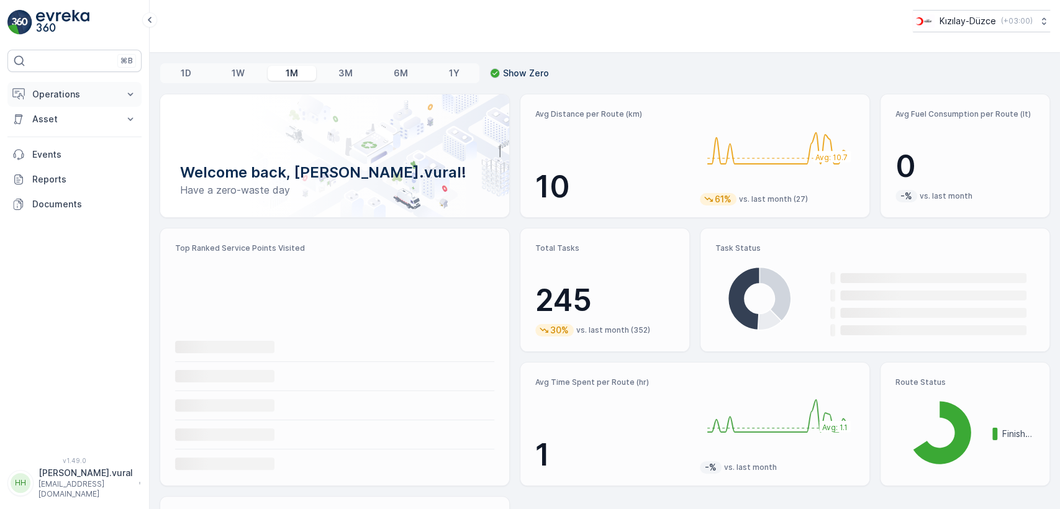
click at [48, 86] on button "Operations" at bounding box center [74, 94] width 134 height 25
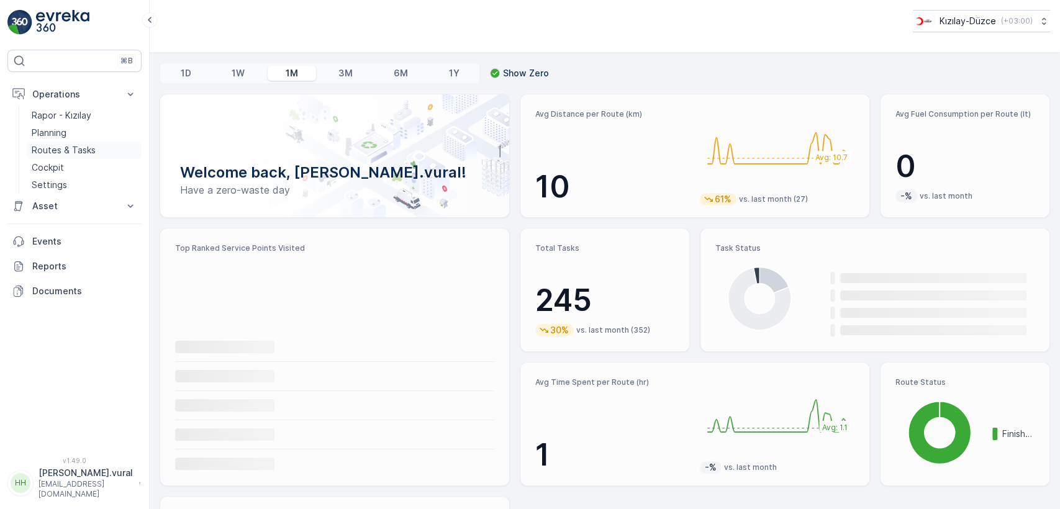
click at [65, 142] on link "Routes & Tasks" at bounding box center [84, 150] width 115 height 17
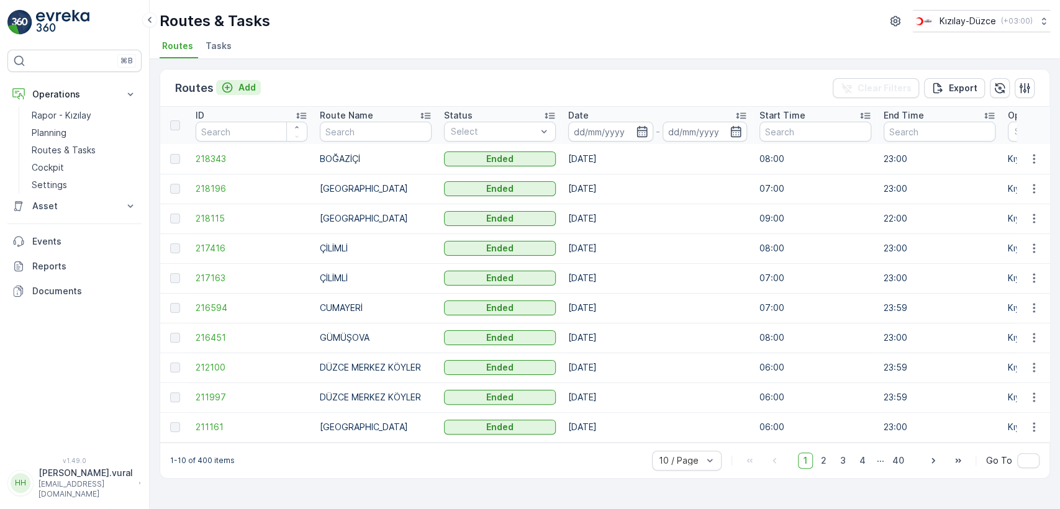
click at [238, 81] on p "Add" at bounding box center [246, 87] width 17 height 12
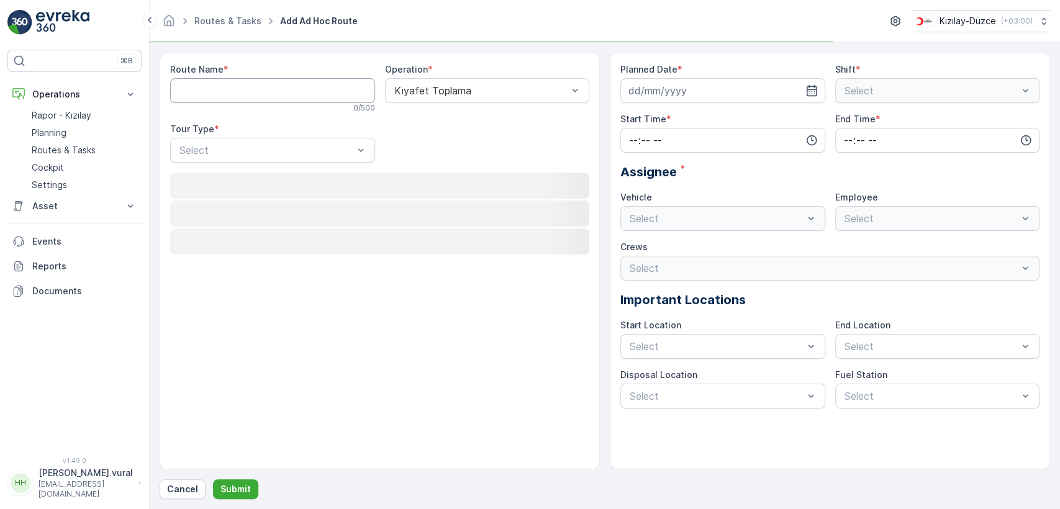
click at [241, 95] on Name "Route Name" at bounding box center [272, 90] width 205 height 25
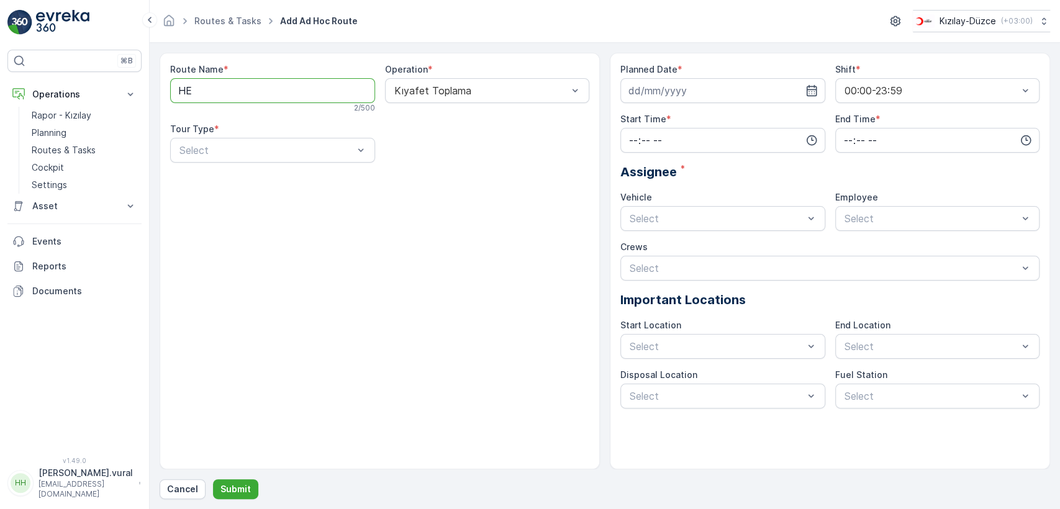
type Name "H"
type Name "SAKARYA -HENDEK"
click at [254, 186] on div "Static" at bounding box center [272, 180] width 205 height 21
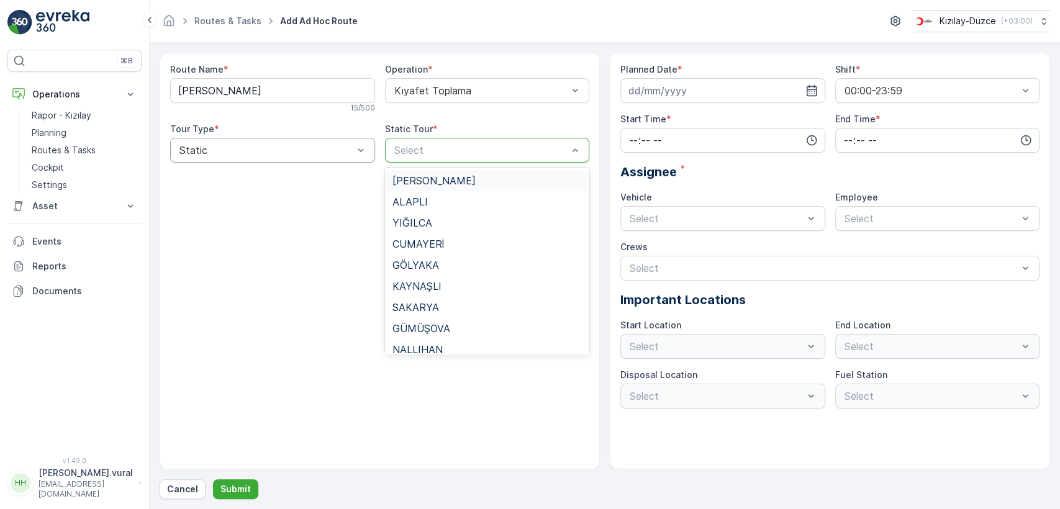
click at [451, 160] on div "Select" at bounding box center [487, 150] width 205 height 25
click at [456, 181] on span "SAKARYA -HENDEK" at bounding box center [433, 180] width 83 height 11
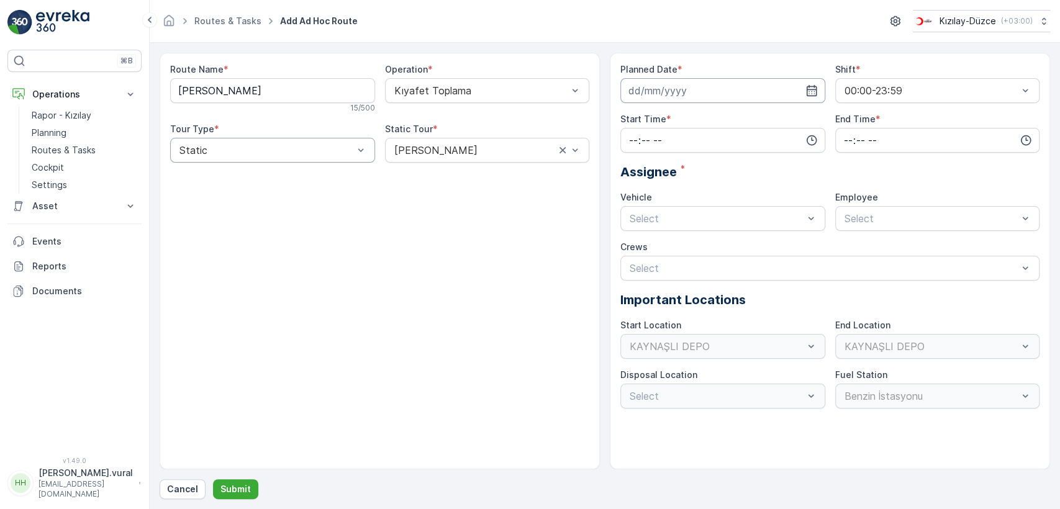
click at [666, 99] on input at bounding box center [722, 90] width 205 height 25
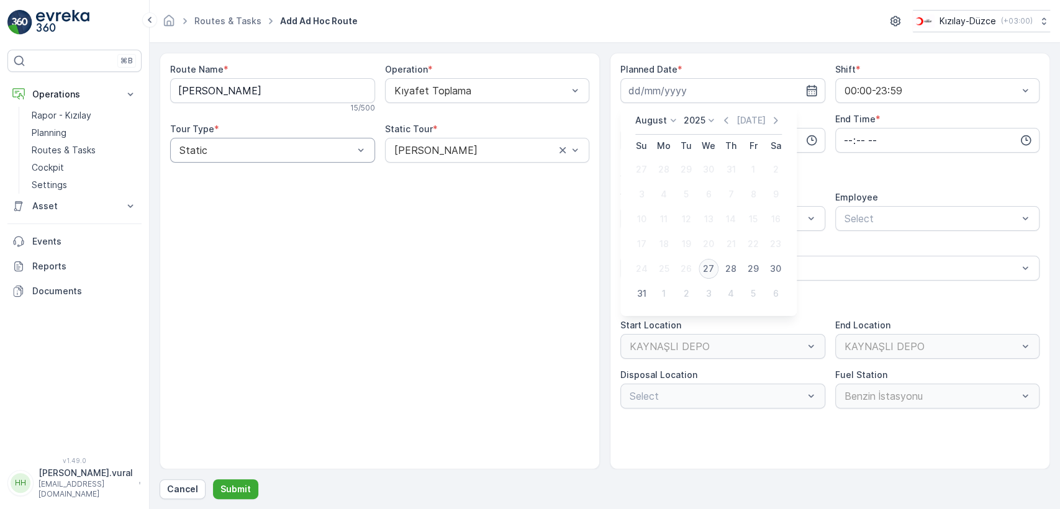
click at [715, 267] on div "27" at bounding box center [709, 269] width 20 height 20
type input "[DATE]"
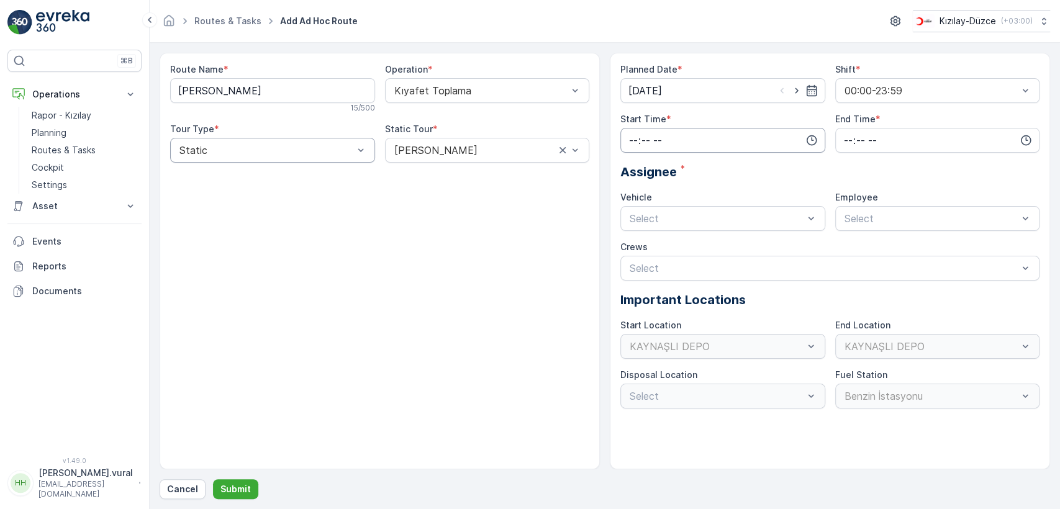
click at [683, 145] on input "time" at bounding box center [722, 140] width 205 height 25
click at [635, 227] on span "08" at bounding box center [633, 231] width 11 height 12
type input "08:00"
click at [859, 142] on input "time" at bounding box center [937, 140] width 205 height 25
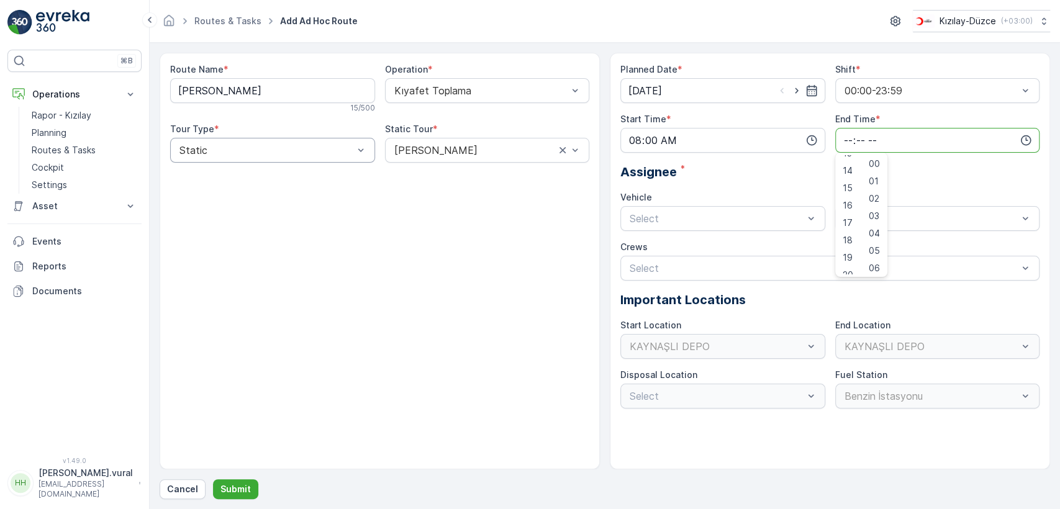
scroll to position [298, 0]
click at [850, 266] on span "23" at bounding box center [848, 266] width 10 height 12
type input "23:00"
click at [761, 227] on div "Select" at bounding box center [722, 218] width 205 height 25
click at [760, 227] on div "Select" at bounding box center [722, 218] width 205 height 25
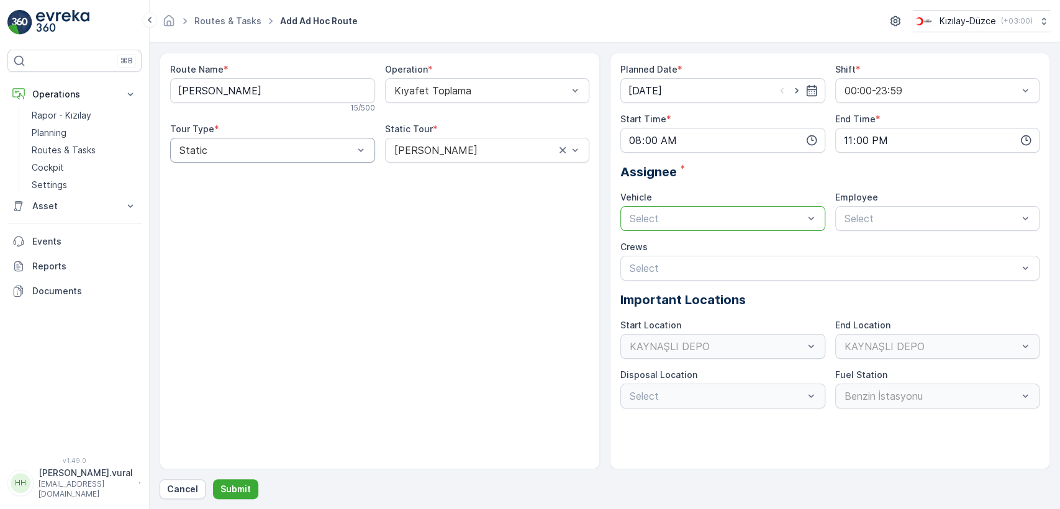
click at [705, 216] on div at bounding box center [716, 218] width 176 height 11
click at [693, 240] on div "06 DCG 614" at bounding box center [722, 248] width 205 height 21
click at [843, 220] on input "text" at bounding box center [844, 218] width 3 height 11
click at [856, 244] on span "06 DCG 614" at bounding box center [871, 248] width 57 height 11
click at [233, 482] on button "Submit" at bounding box center [235, 489] width 45 height 20
